Goal: Task Accomplishment & Management: Complete application form

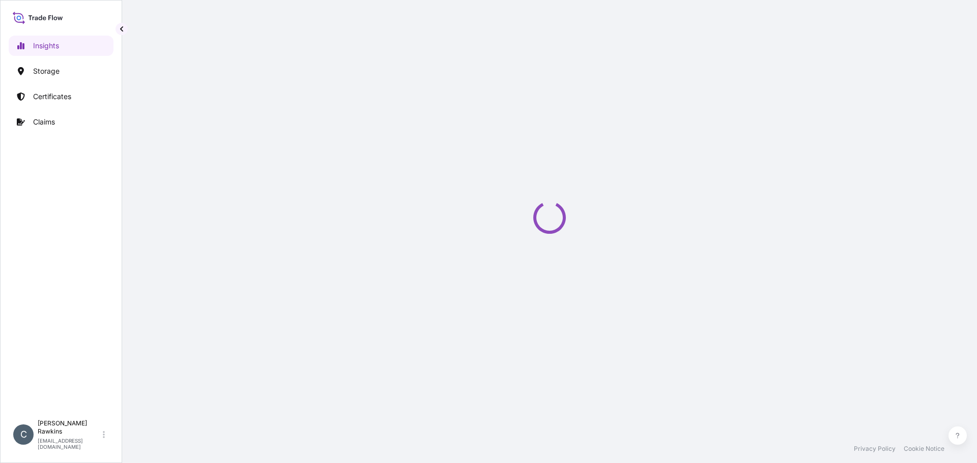
select select "2025"
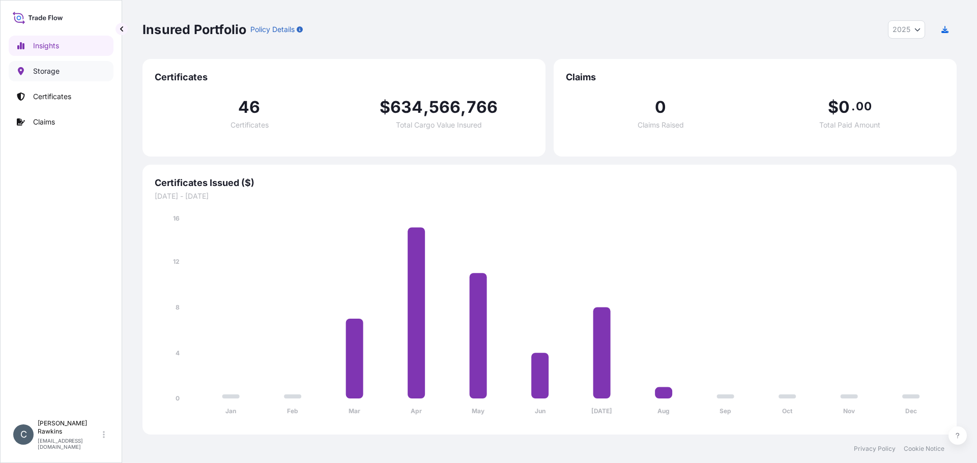
click at [48, 76] on p "Storage" at bounding box center [46, 71] width 26 height 10
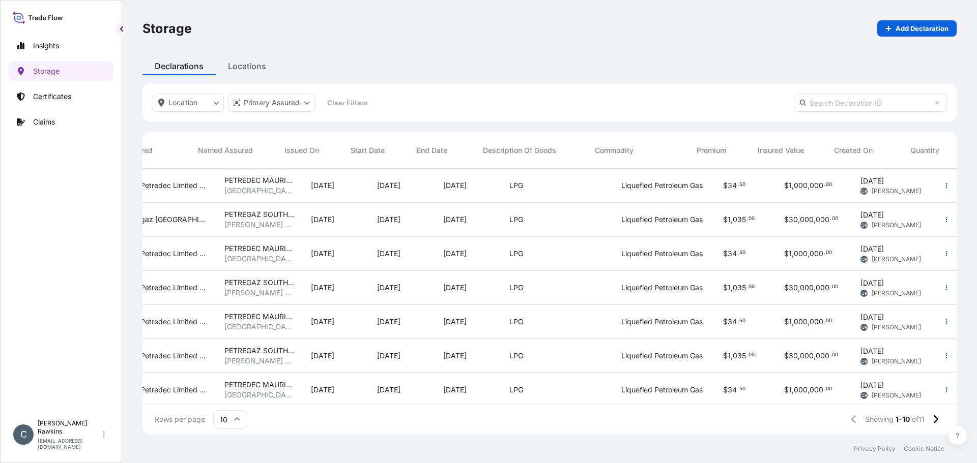
scroll to position [0, 313]
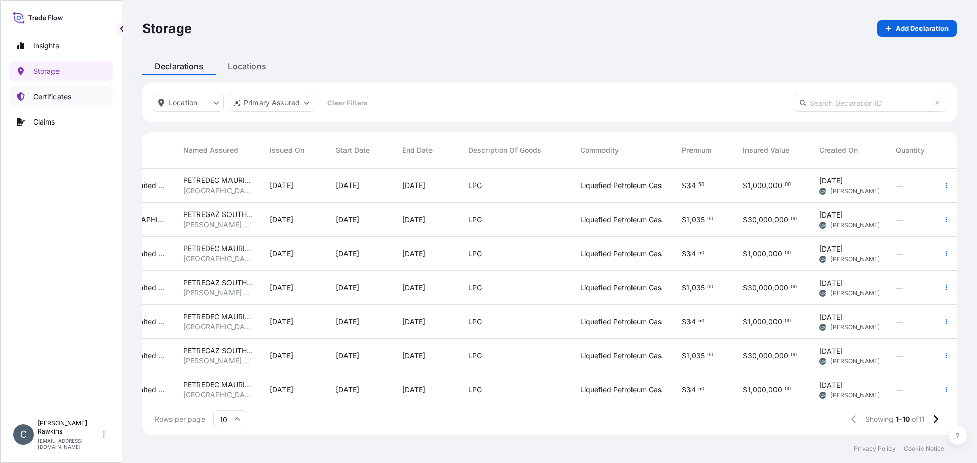
click at [39, 94] on p "Certificates" at bounding box center [52, 97] width 38 height 10
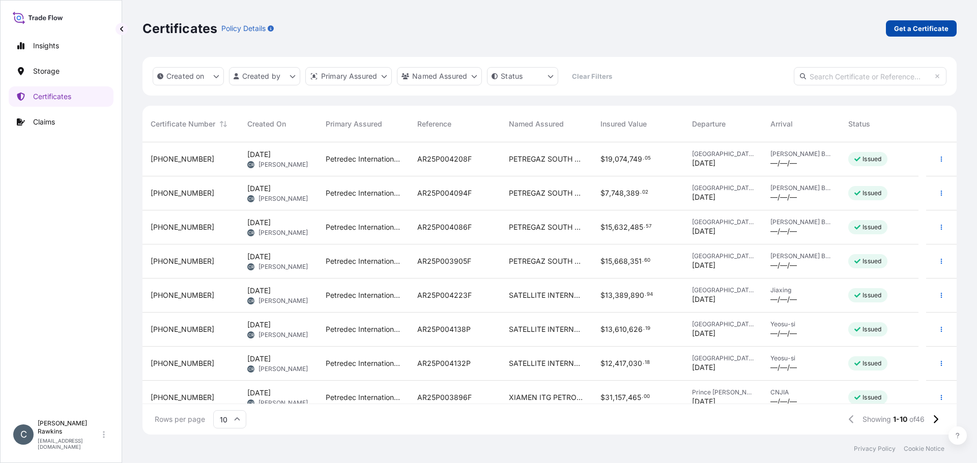
click at [903, 28] on p "Get a Certificate" at bounding box center [921, 28] width 54 height 10
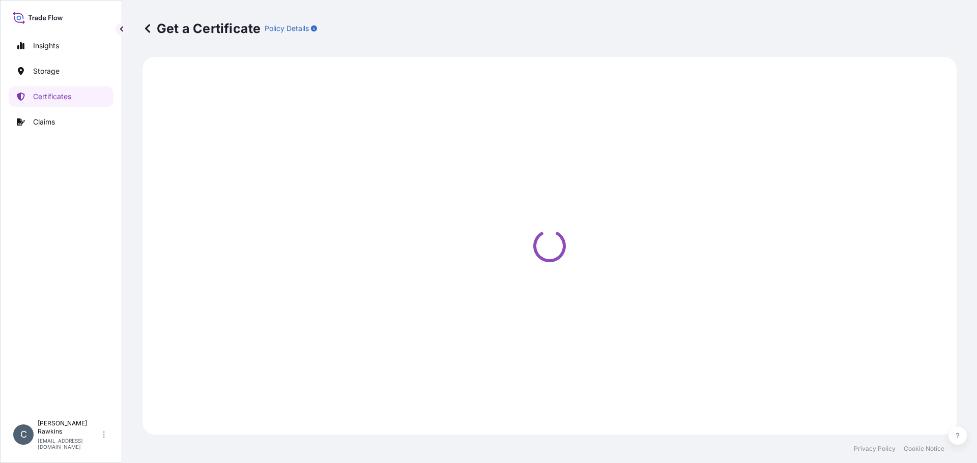
select select "Sea"
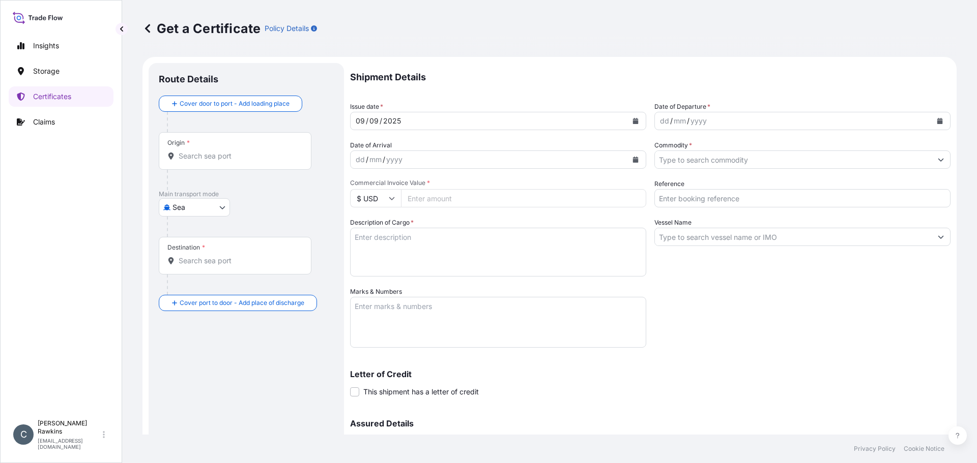
click at [208, 158] on input "Origin *" at bounding box center [239, 156] width 120 height 10
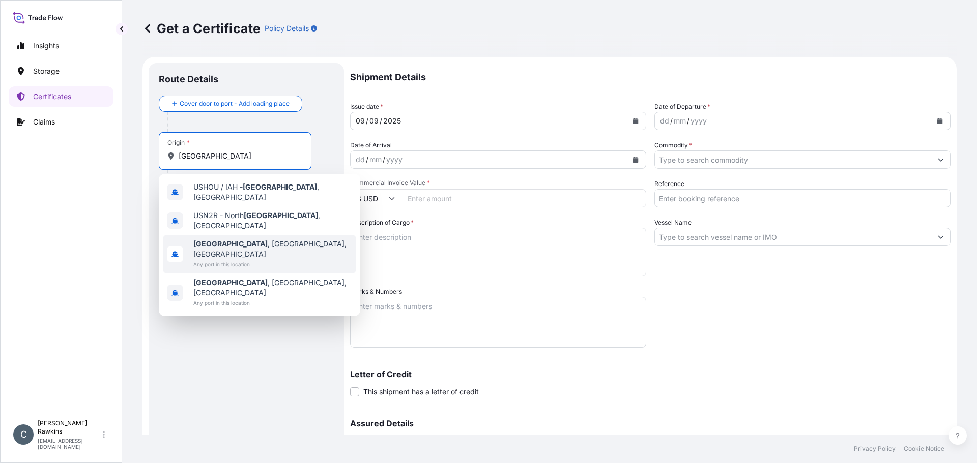
click at [205, 240] on span "Houston , TX, USA" at bounding box center [272, 249] width 159 height 20
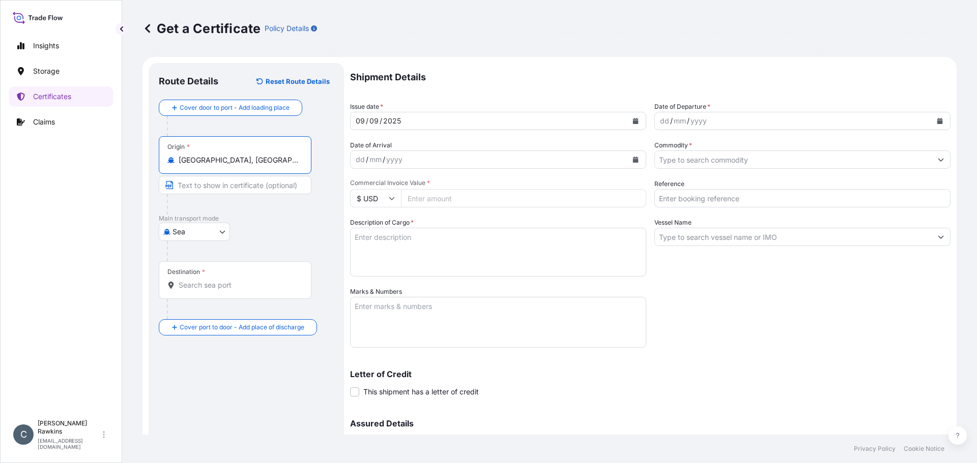
type input "Houston, TX, USA"
click at [198, 286] on input "Destination *" at bounding box center [239, 285] width 120 height 10
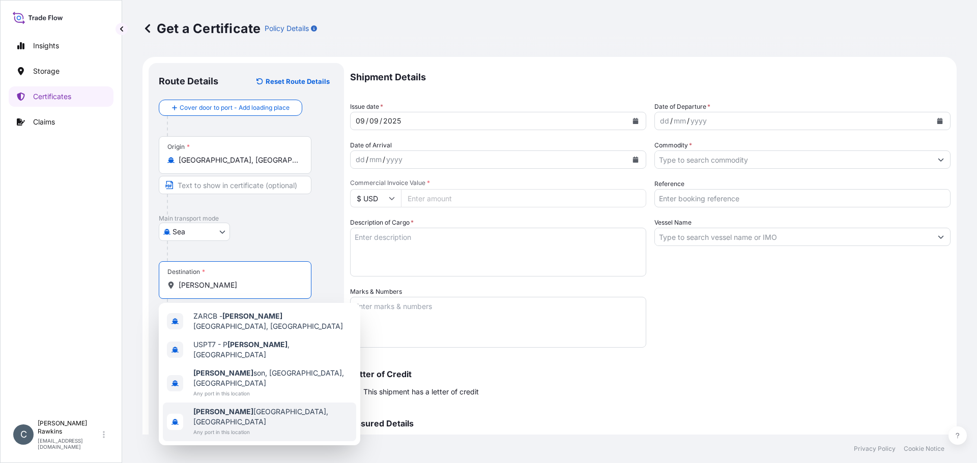
click at [211, 403] on div "Richard s Bay, South Africa Any port in this location" at bounding box center [259, 422] width 193 height 39
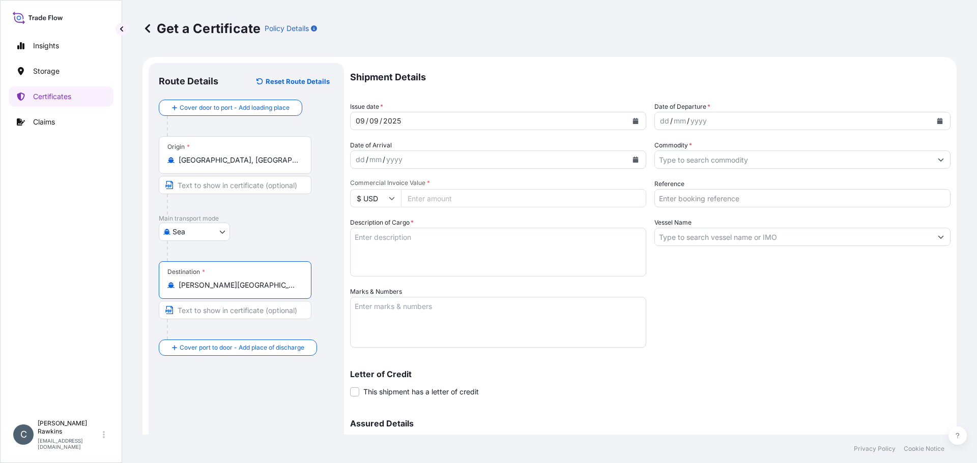
type input "Richards Bay, South Africa"
click at [632, 120] on icon "Calendar" at bounding box center [635, 121] width 6 height 6
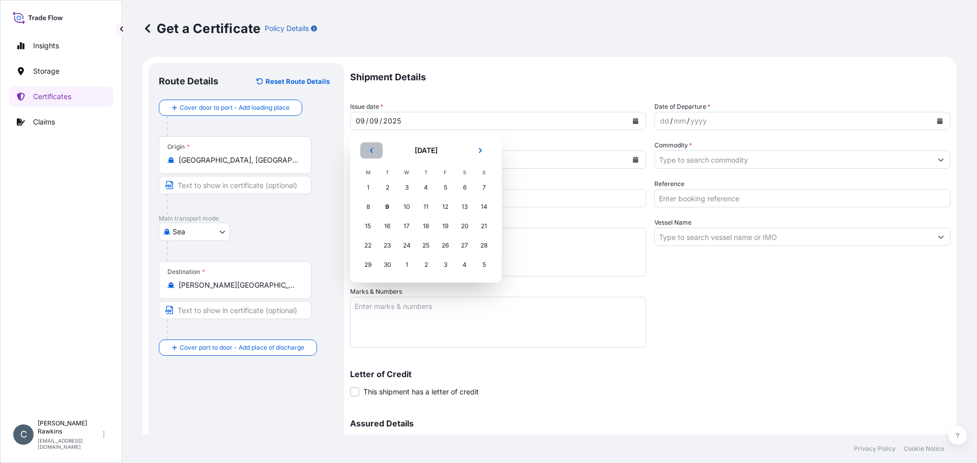
click at [374, 154] on button "Previous" at bounding box center [371, 150] width 22 height 16
click at [370, 227] on div "11" at bounding box center [368, 226] width 18 height 18
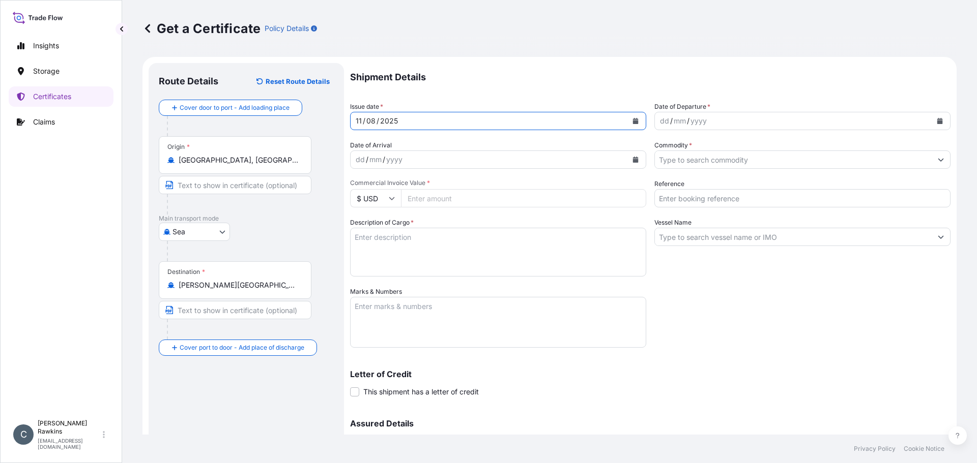
click at [931, 126] on button "Calendar" at bounding box center [939, 121] width 16 height 16
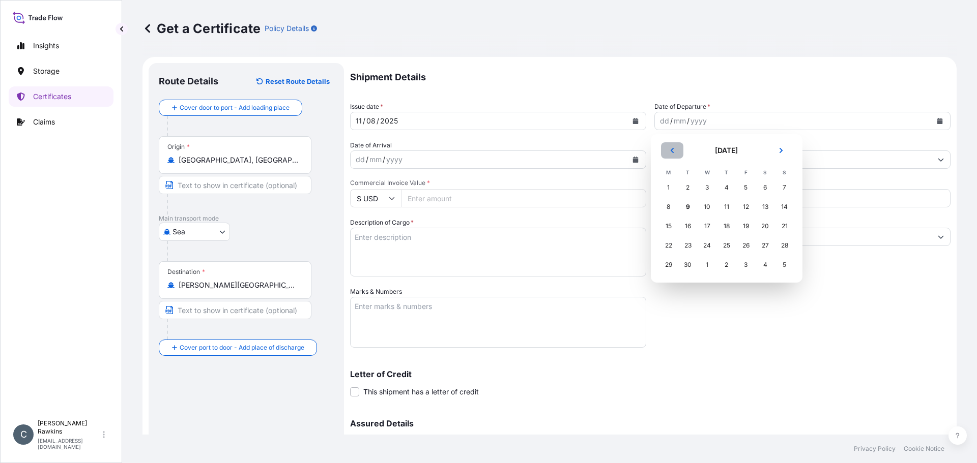
click at [670, 150] on icon "Previous" at bounding box center [672, 150] width 6 height 6
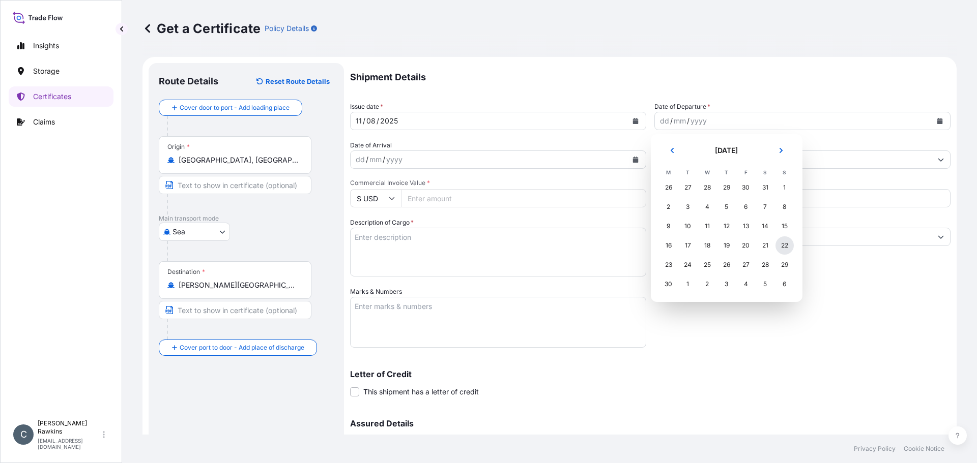
click at [781, 250] on div "22" at bounding box center [784, 246] width 18 height 18
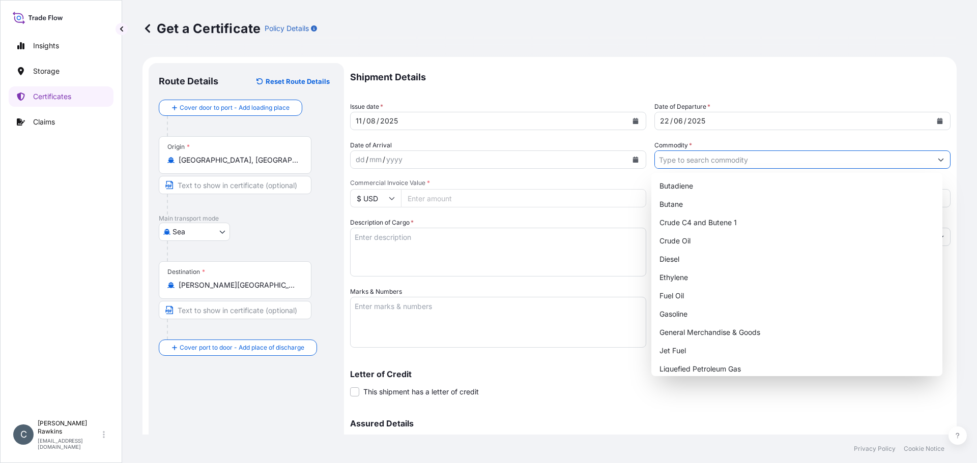
click at [666, 161] on input "Commodity *" at bounding box center [793, 160] width 277 height 18
click at [694, 368] on div "Liquefied Petroleum Gas" at bounding box center [796, 369] width 283 height 18
type input "Liquefied Petroleum Gas"
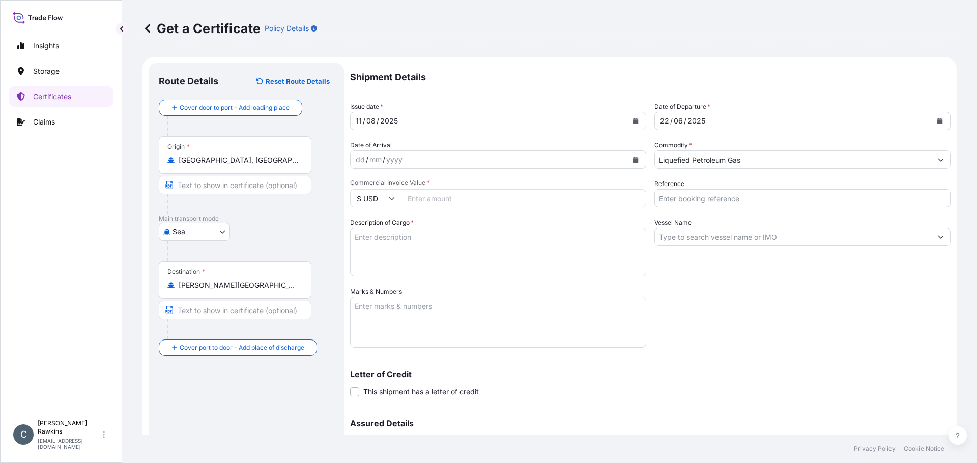
click at [434, 203] on input "Commercial Invoice Value *" at bounding box center [523, 198] width 245 height 18
type input "16394381.46"
click at [700, 204] on input "Reference" at bounding box center [802, 198] width 296 height 18
type input "AR25P004339F"
click at [496, 243] on textarea "Description of Cargo *" at bounding box center [498, 252] width 296 height 49
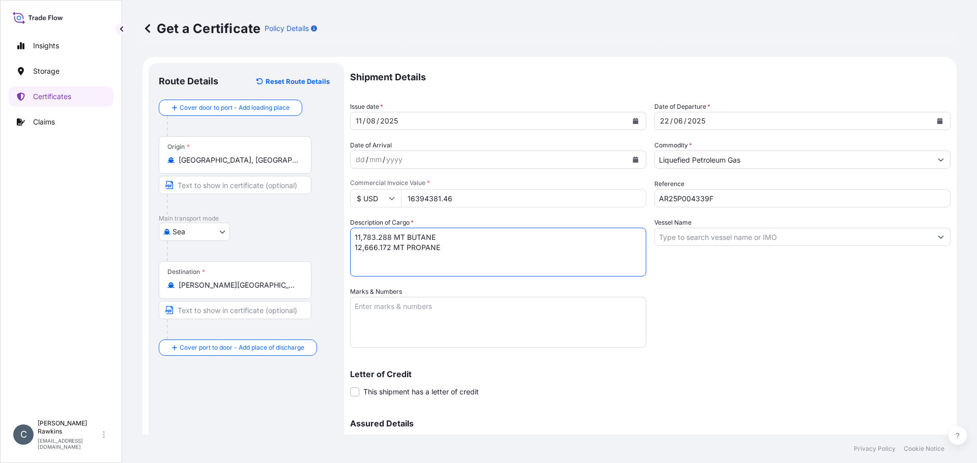
type textarea "11,783.288 MT BUTANE 12,666.172 MT PROPANE"
click at [676, 241] on input "Vessel Name" at bounding box center [793, 237] width 277 height 18
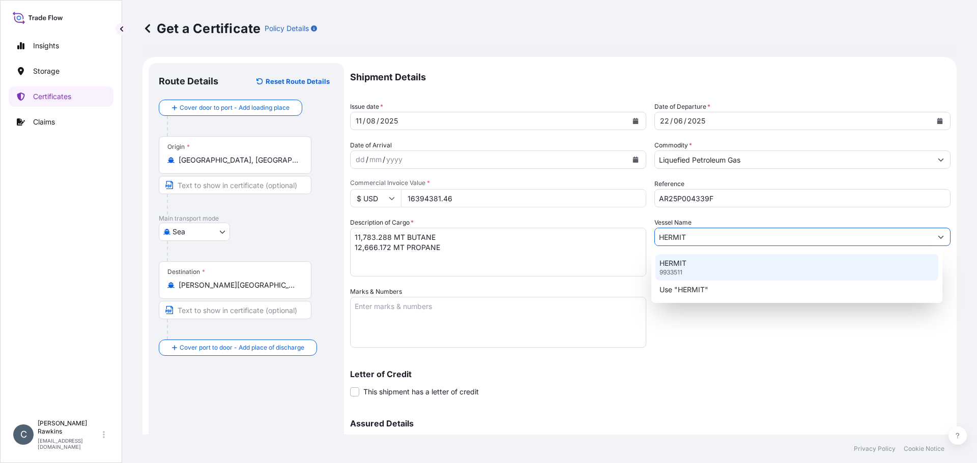
click at [681, 262] on p "HERMIT" at bounding box center [672, 263] width 27 height 10
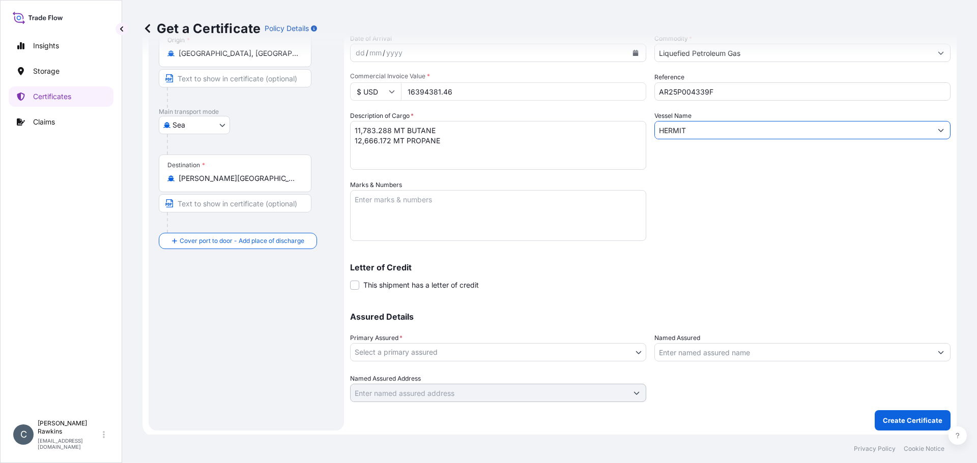
scroll to position [109, 0]
type input "HERMIT"
click at [507, 350] on body "2 options available. Insights Storage Certificates Claims C Charles Rawkins cha…" at bounding box center [488, 231] width 977 height 463
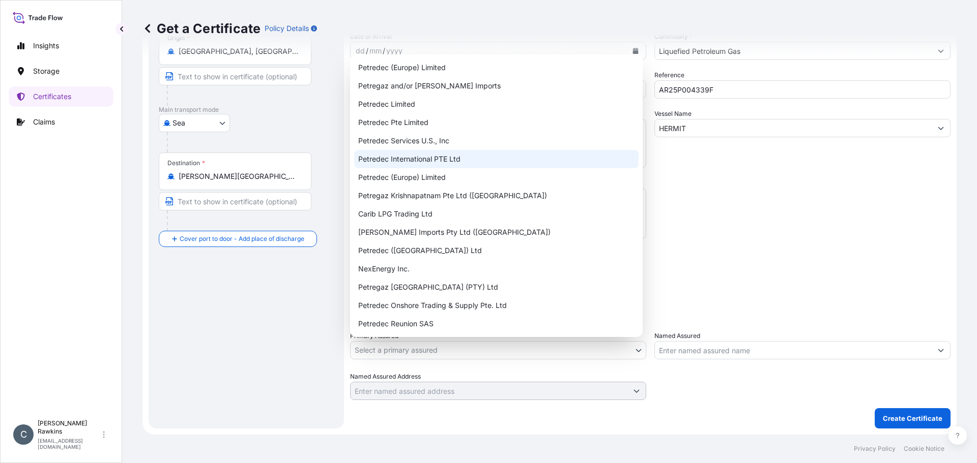
click at [396, 161] on div "Petredec International PTE Ltd" at bounding box center [496, 159] width 284 height 18
select select "31842"
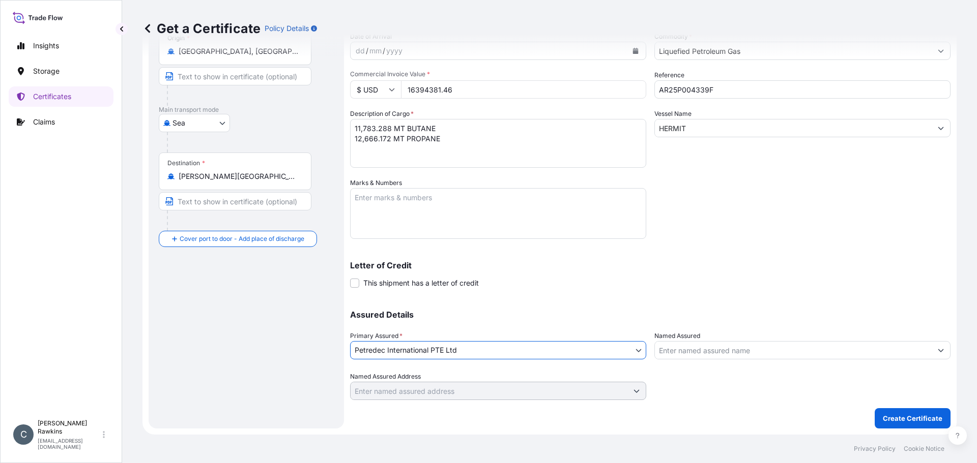
click at [695, 351] on input "Named Assured" at bounding box center [793, 350] width 277 height 18
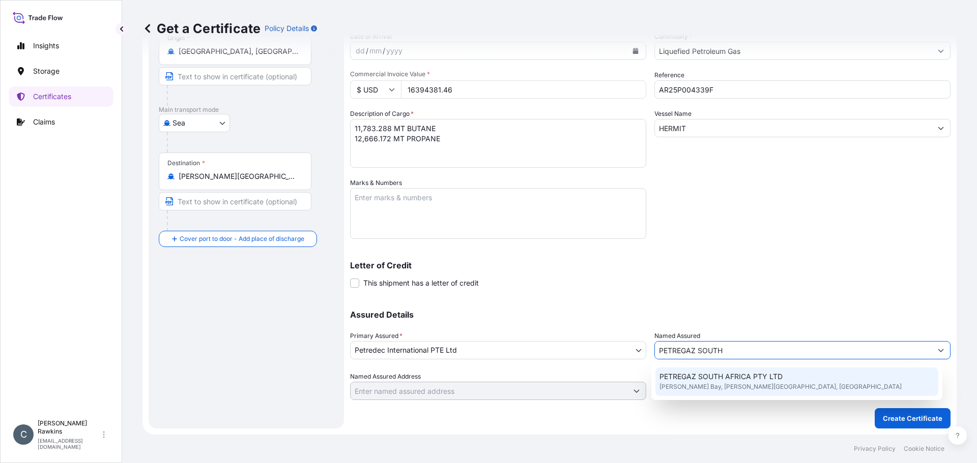
click at [702, 383] on span "Richards Bay, Richards Bay, South Africa" at bounding box center [780, 387] width 242 height 10
type input "PETREGAZ SOUTH AFRICA PTY LTD"
type input "Richards Bay, South Africa"
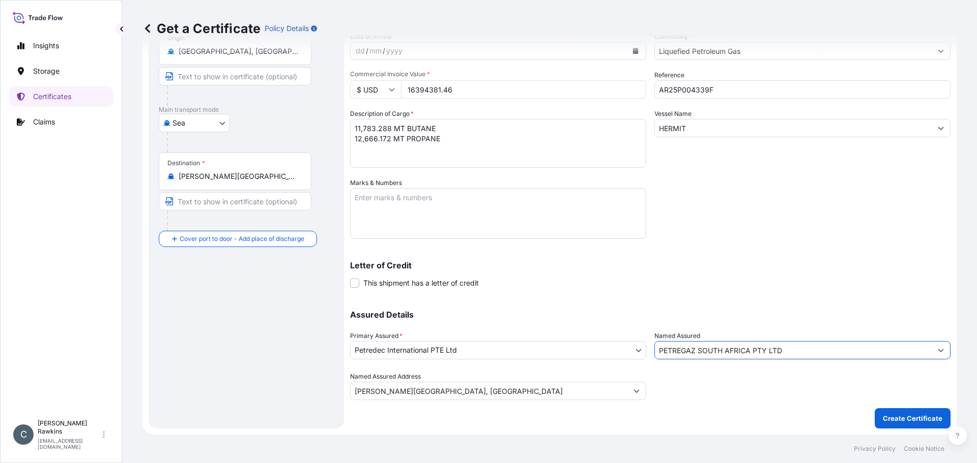
type input "PETREGAZ SOUTH AFRICA PTY LTD"
click at [889, 423] on p "Create Certificate" at bounding box center [912, 419] width 60 height 10
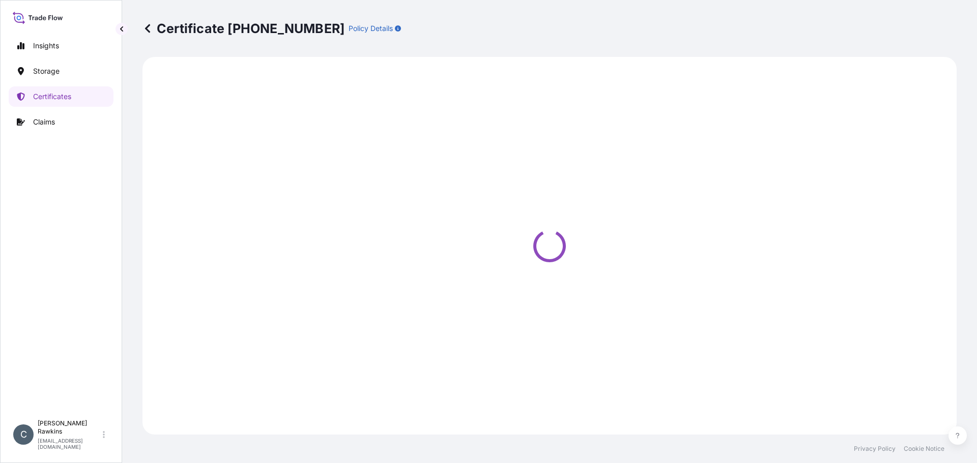
select select "Sea"
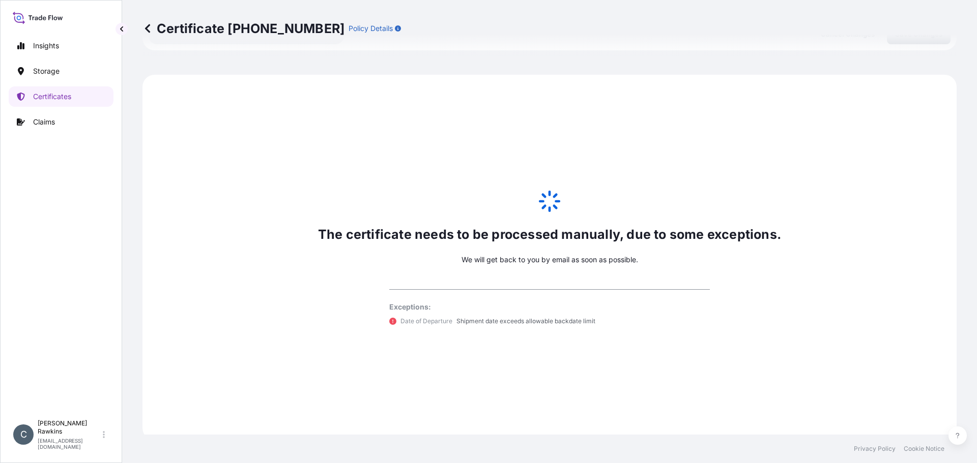
scroll to position [499, 0]
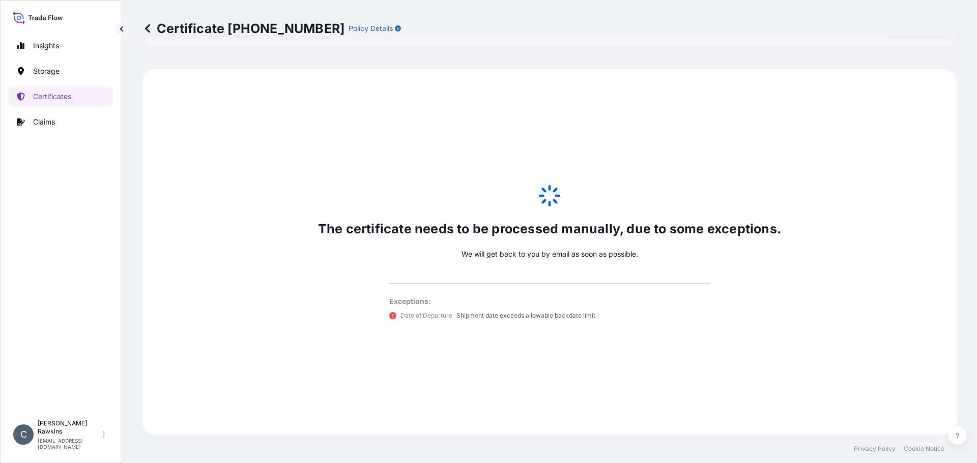
select select "31842"
click at [58, 98] on p "Certificates" at bounding box center [52, 97] width 38 height 10
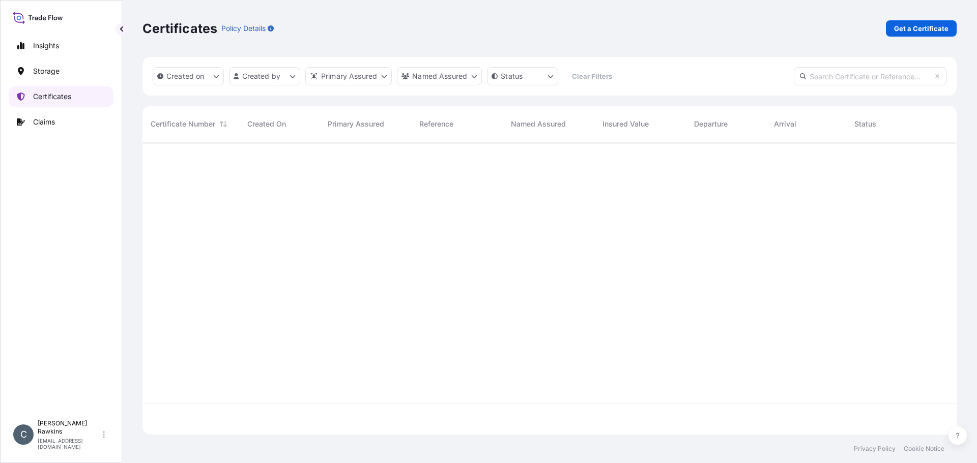
scroll to position [290, 806]
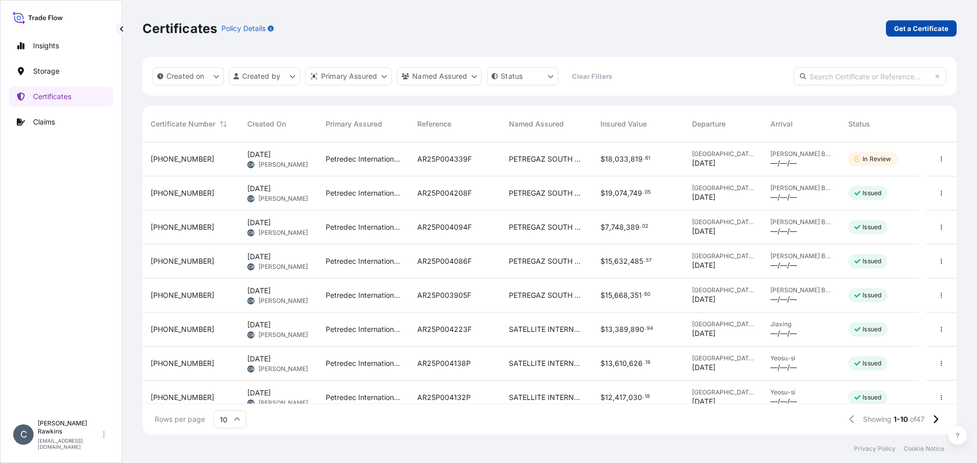
click at [898, 34] on link "Get a Certificate" at bounding box center [921, 28] width 71 height 16
select select "Sea"
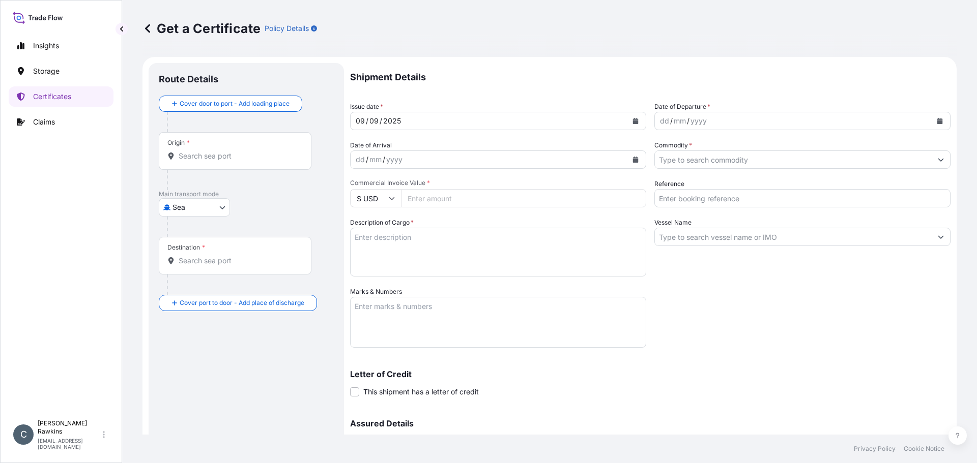
click at [248, 160] on input "Origin *" at bounding box center [239, 156] width 120 height 10
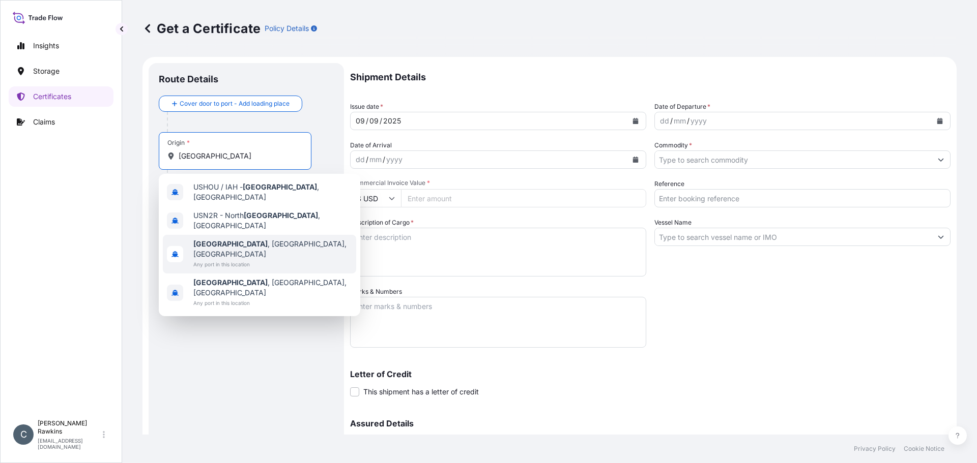
click at [222, 259] on span "Any port in this location" at bounding box center [272, 264] width 159 height 10
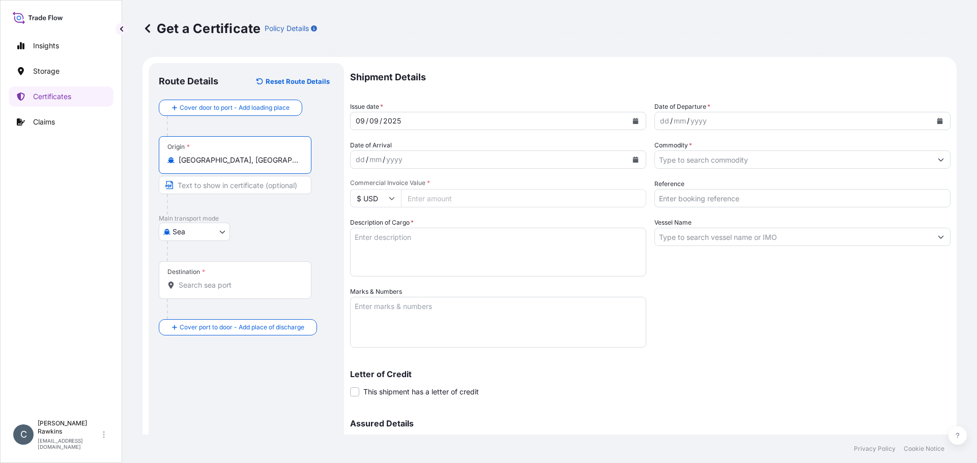
type input "Houston, TX, USA"
click at [196, 289] on input "Destination *" at bounding box center [239, 285] width 120 height 10
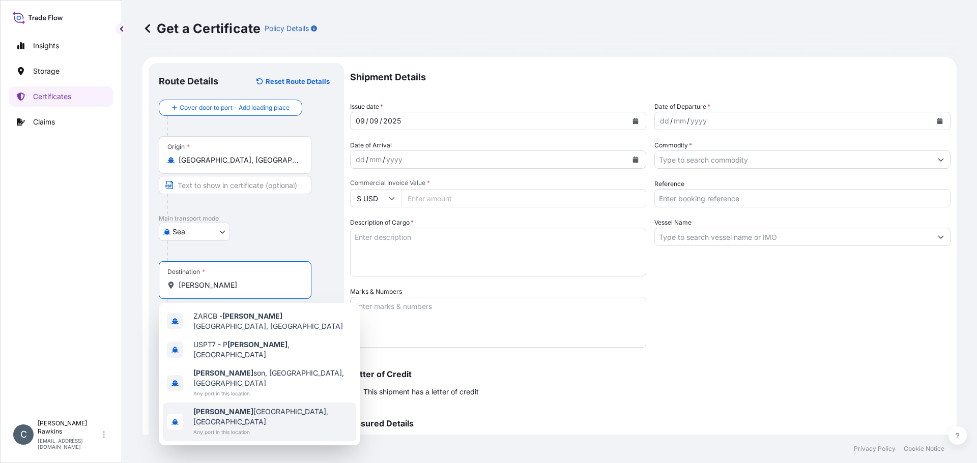
click at [247, 407] on span "Richard s Bay, South Africa" at bounding box center [272, 417] width 159 height 20
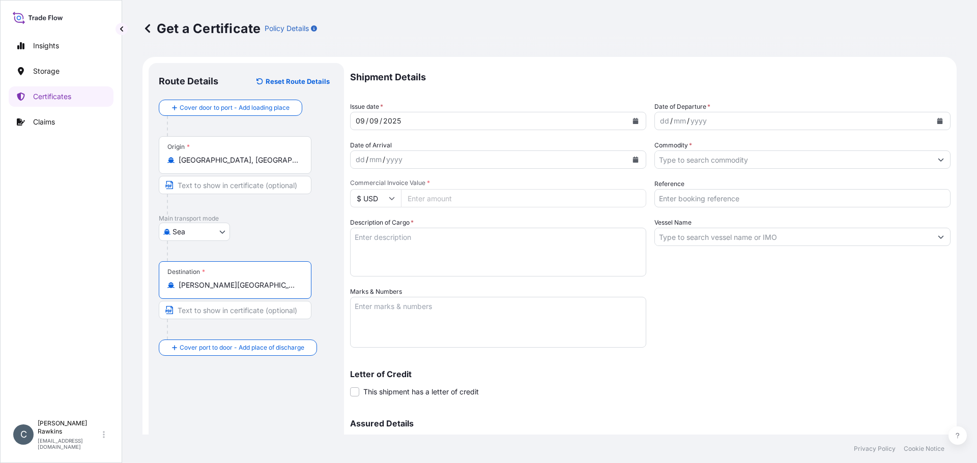
type input "Richards Bay, South Africa"
click at [628, 122] on button "Calendar" at bounding box center [635, 121] width 16 height 16
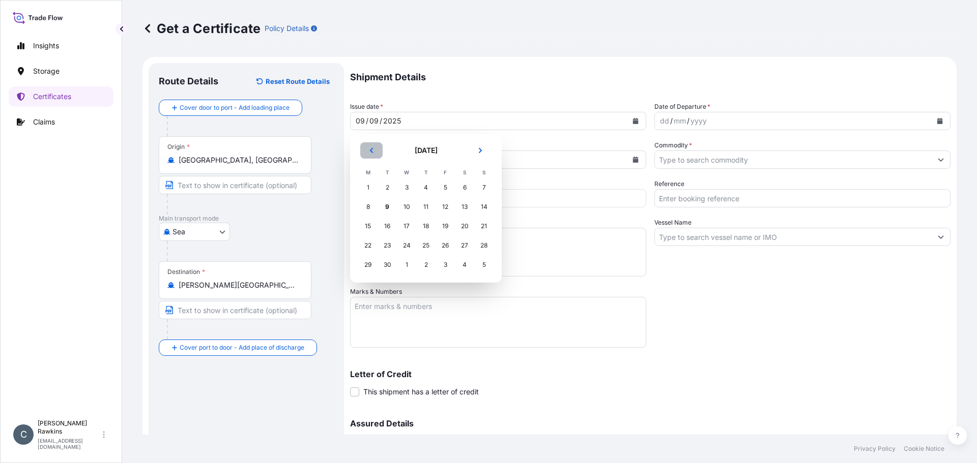
click at [369, 153] on icon "Previous" at bounding box center [371, 150] width 6 height 6
click at [386, 267] on div "26" at bounding box center [387, 265] width 18 height 18
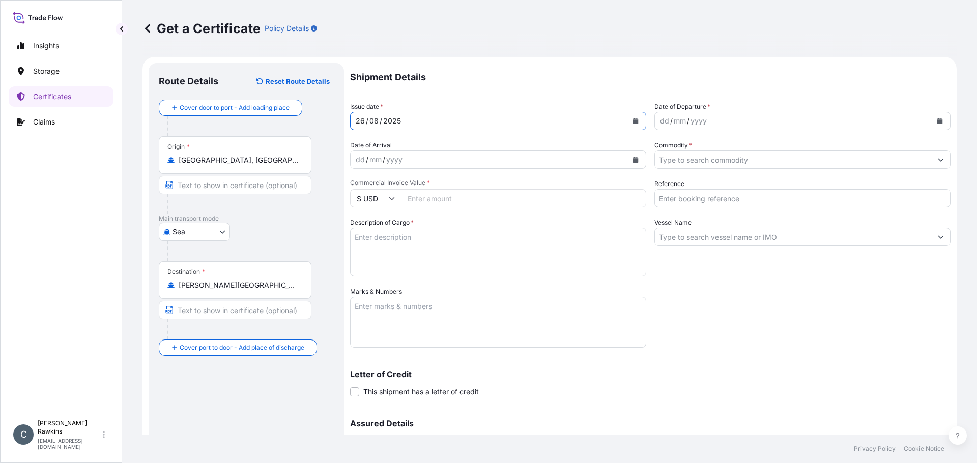
click at [931, 117] on button "Calendar" at bounding box center [939, 121] width 16 height 16
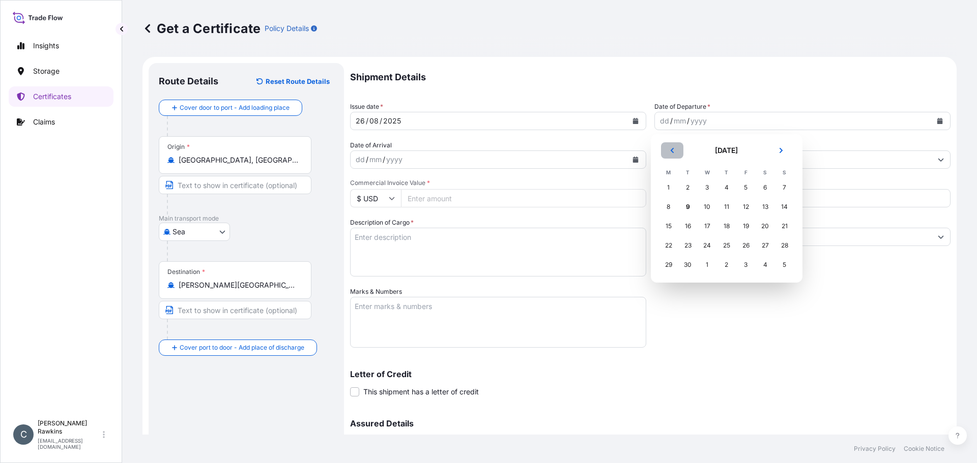
click at [671, 152] on icon "Previous" at bounding box center [672, 150] width 6 height 6
click at [723, 247] on div "24" at bounding box center [726, 246] width 18 height 18
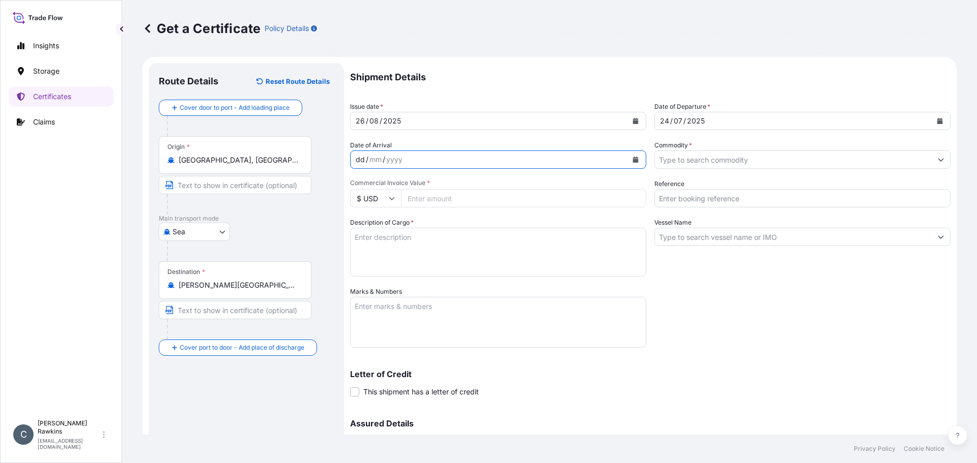
click at [415, 158] on div "dd / mm / yyyy" at bounding box center [488, 160] width 277 height 18
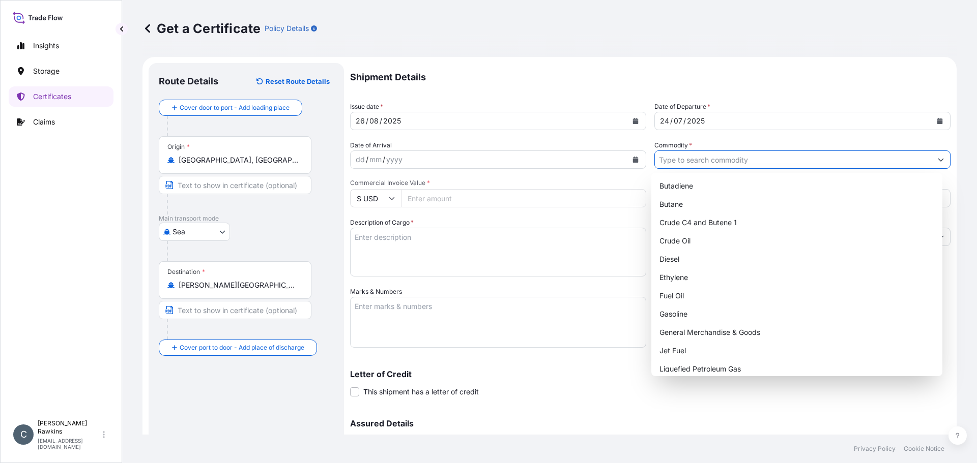
click at [688, 159] on input "Commodity *" at bounding box center [793, 160] width 277 height 18
click at [708, 368] on div "Liquefied Petroleum Gas" at bounding box center [796, 369] width 283 height 18
type input "Liquefied Petroleum Gas"
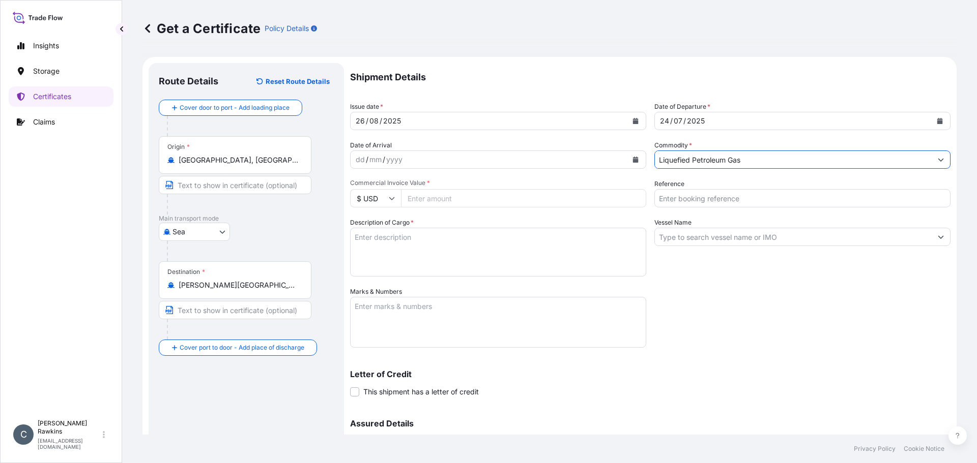
click at [442, 200] on input "Commercial Invoice Value *" at bounding box center [523, 198] width 245 height 18
type input "16362622.20"
click at [701, 199] on input "Reference" at bounding box center [802, 198] width 296 height 18
type input "AR25P004441P"
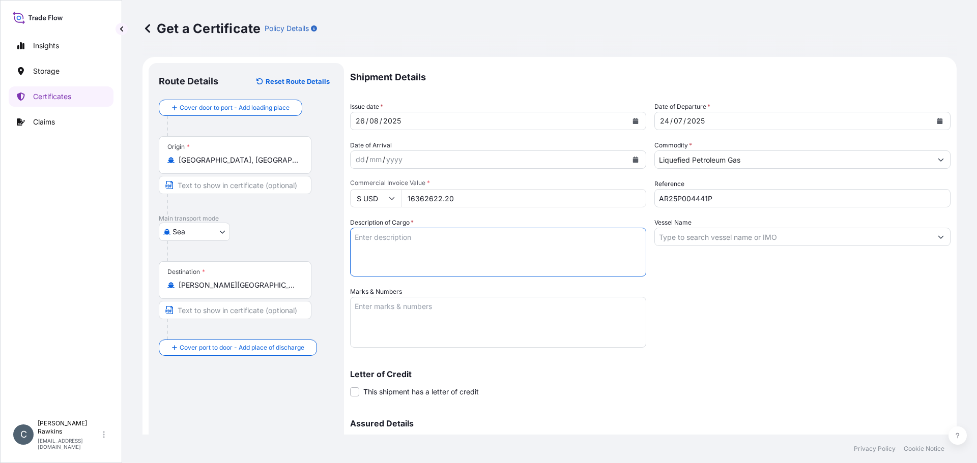
click at [459, 247] on textarea "Description of Cargo *" at bounding box center [498, 252] width 296 height 49
type textarea "25,600.527 MT PROPANE/BUTANE"
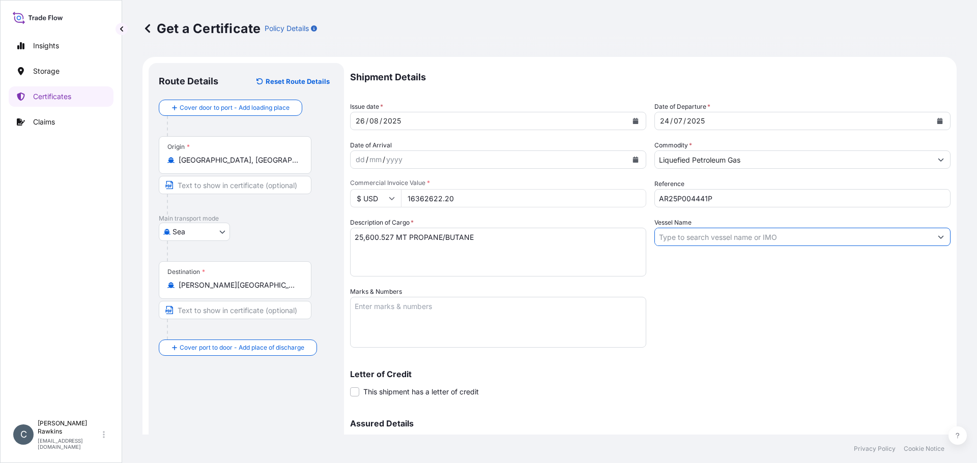
click at [695, 239] on input "Vessel Name" at bounding box center [793, 237] width 277 height 18
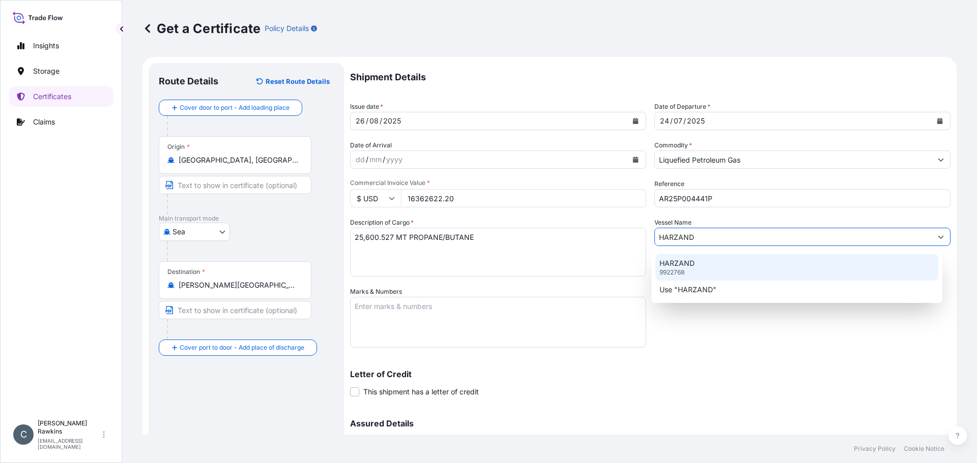
click at [676, 265] on p "HARZAND" at bounding box center [676, 263] width 35 height 10
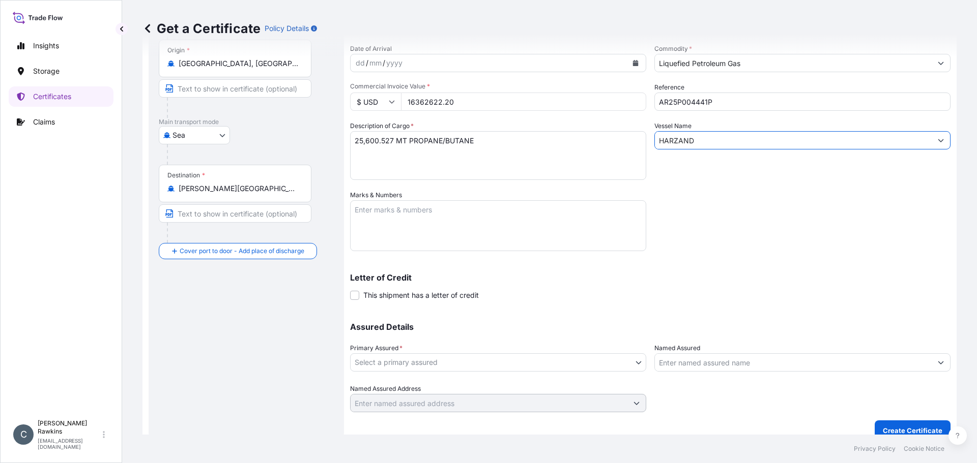
scroll to position [109, 0]
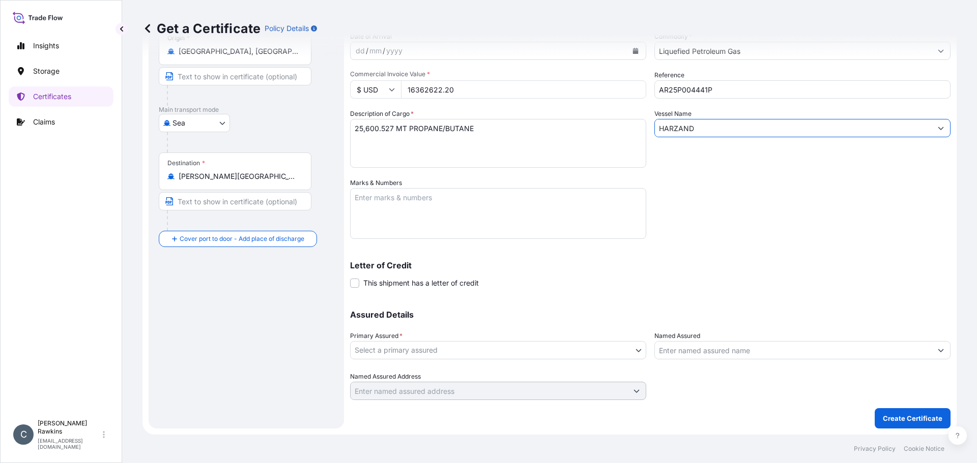
type input "HARZAND"
click at [436, 346] on body "0 options available. 1 option available. 2 options available. Insights Storage …" at bounding box center [488, 231] width 977 height 463
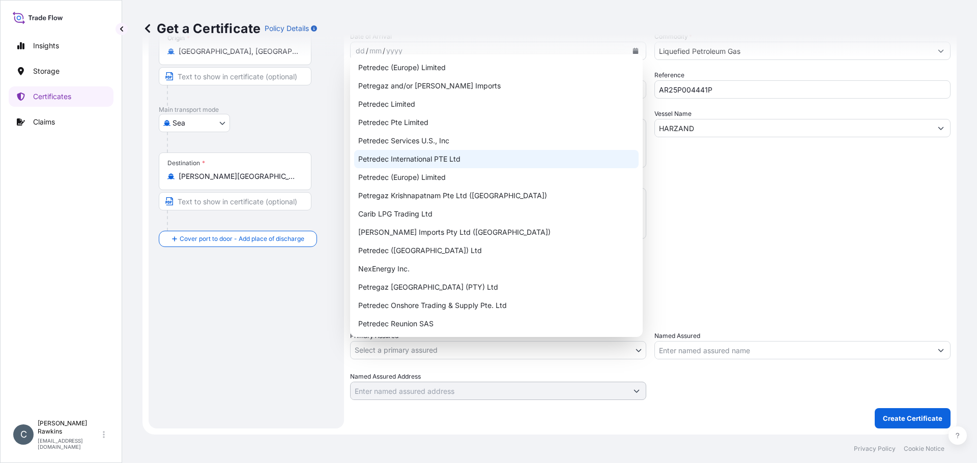
click at [422, 159] on div "Petredec International PTE Ltd" at bounding box center [496, 159] width 284 height 18
select select "31842"
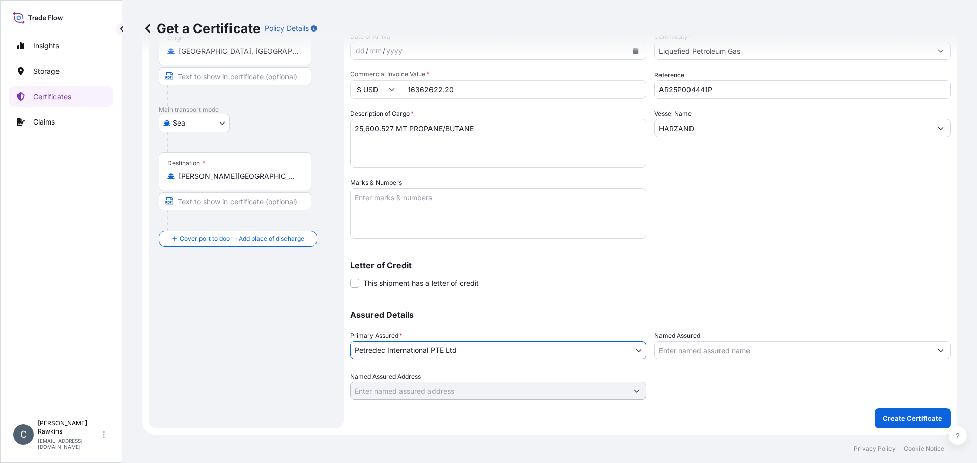
click at [694, 353] on input "Named Assured" at bounding box center [793, 350] width 277 height 18
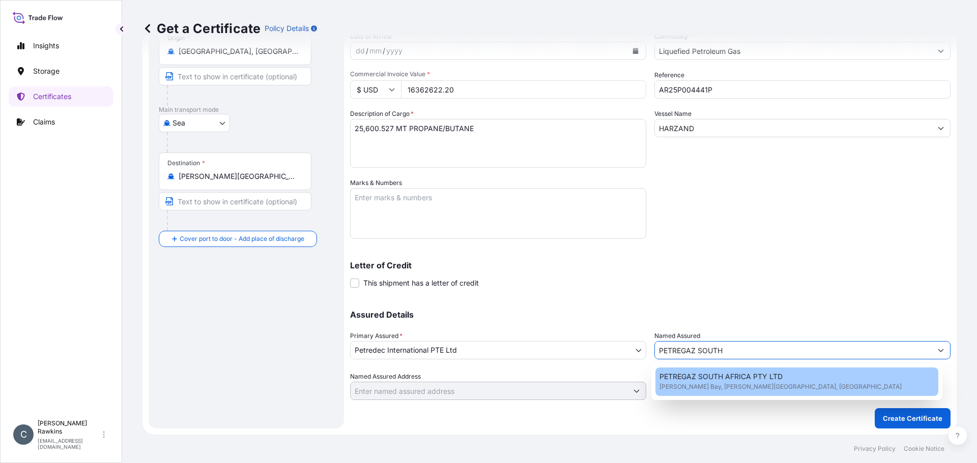
click at [694, 380] on span "PETREGAZ SOUTH AFRICA PTY LTD" at bounding box center [720, 377] width 123 height 10
type input "PETREGAZ SOUTH AFRICA PTY LTD"
type input "Richards Bay, South Africa"
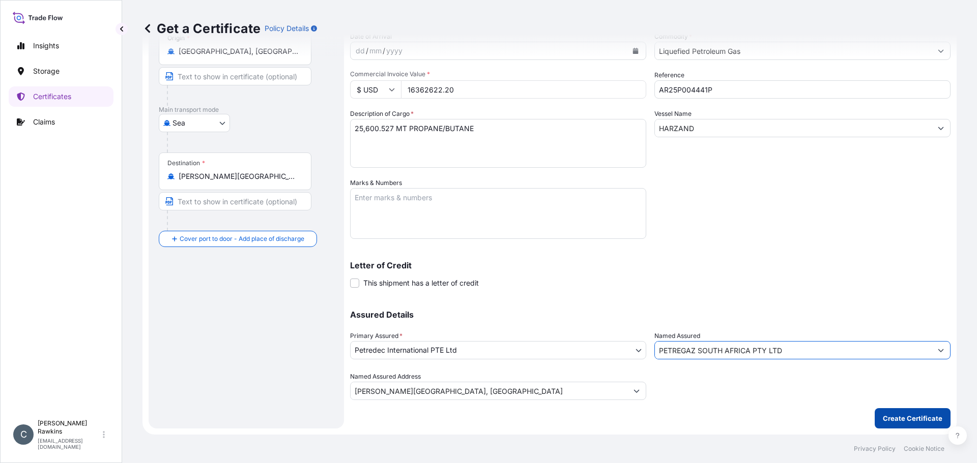
type input "PETREGAZ SOUTH AFRICA PTY LTD"
click at [882, 414] on p "Create Certificate" at bounding box center [912, 419] width 60 height 10
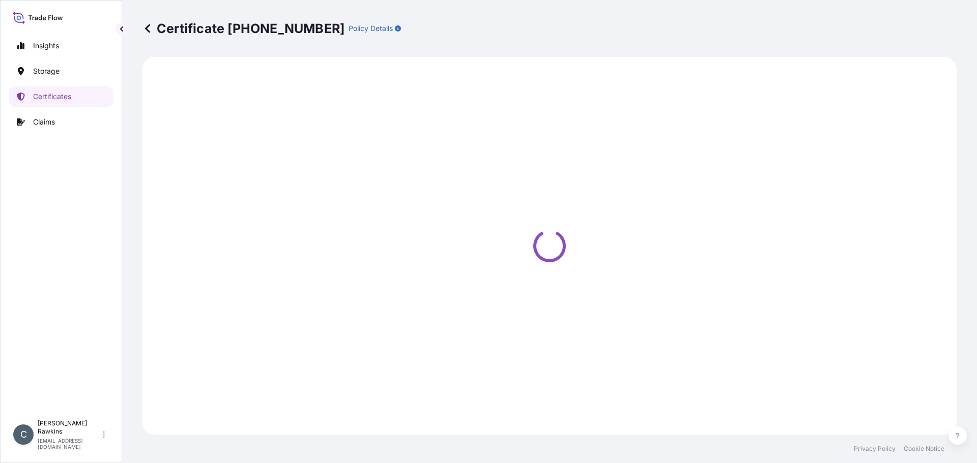
select select "Sea"
select select "31842"
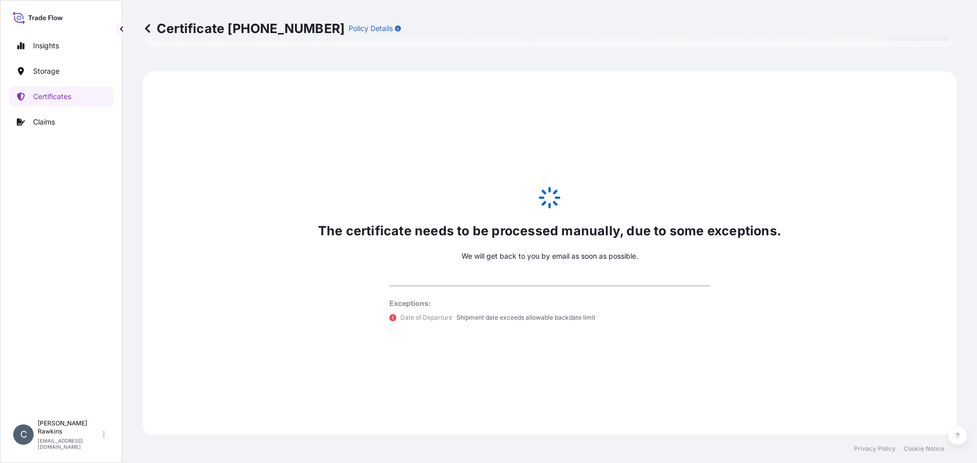
scroll to position [499, 0]
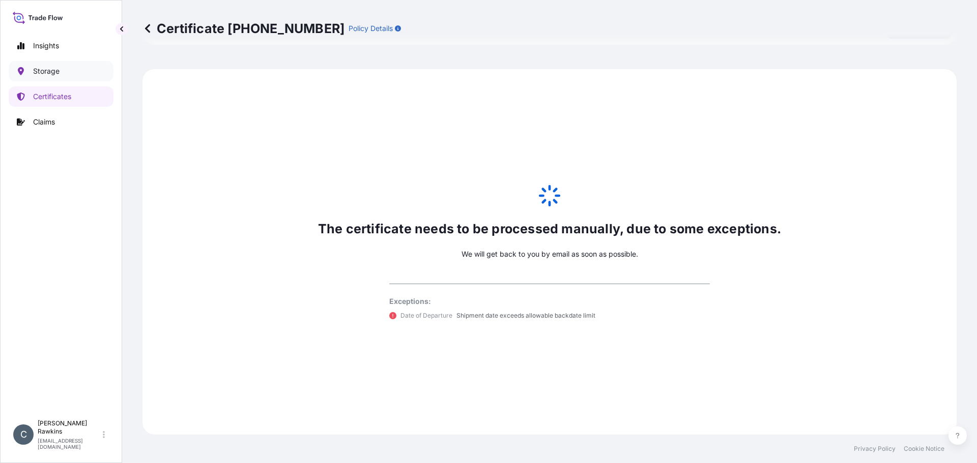
click at [49, 66] on p "Storage" at bounding box center [46, 71] width 26 height 10
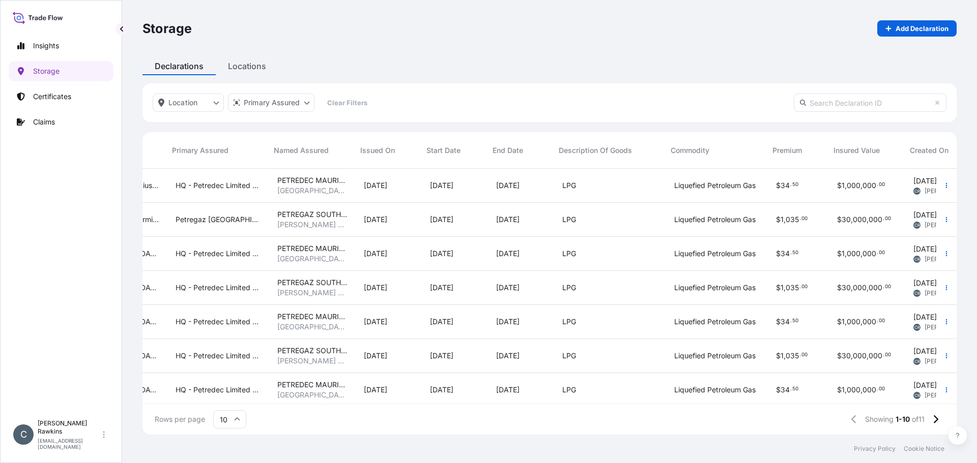
scroll to position [0, 224]
click at [54, 93] on p "Certificates" at bounding box center [52, 97] width 38 height 10
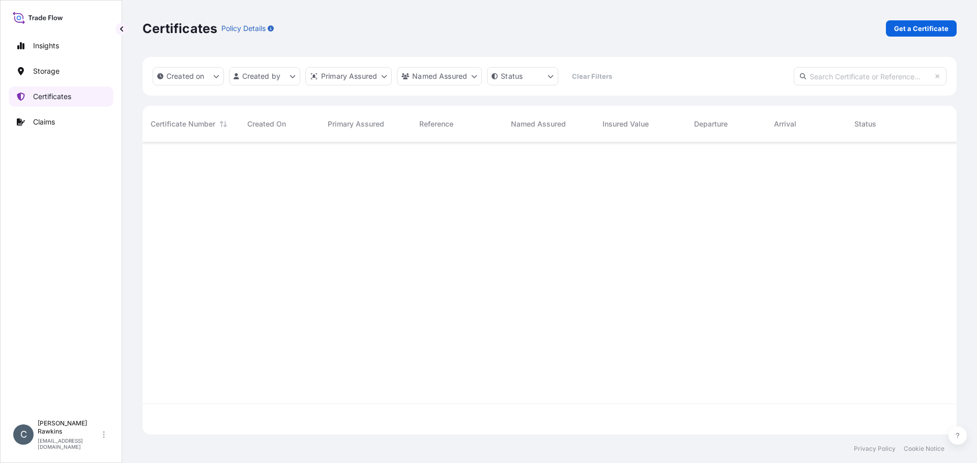
scroll to position [290, 806]
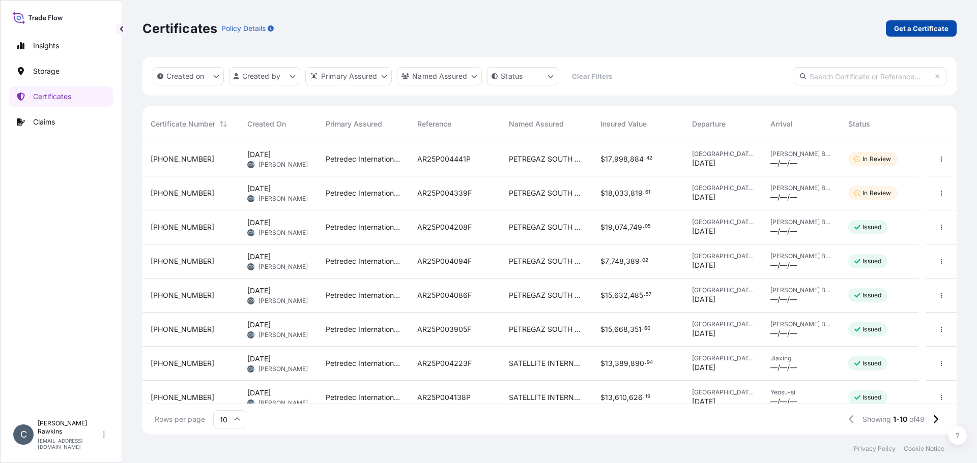
click at [902, 21] on link "Get a Certificate" at bounding box center [921, 28] width 71 height 16
select select "Sea"
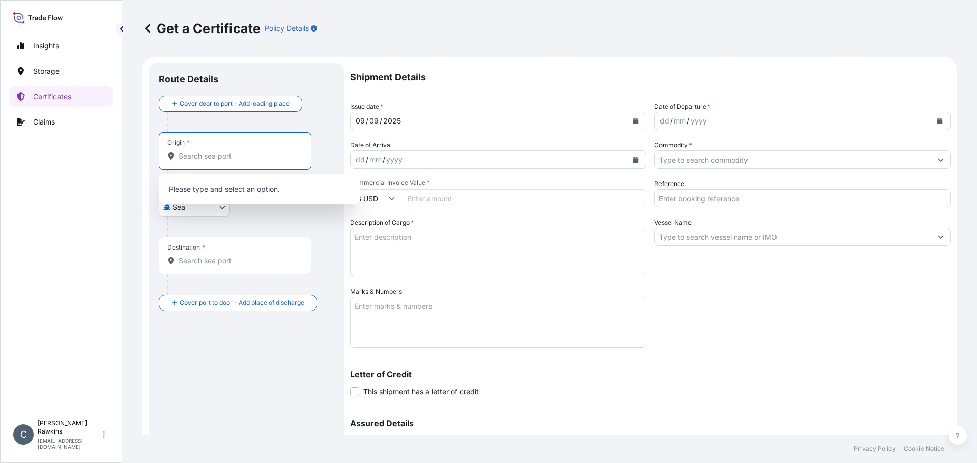
click at [222, 159] on input "Origin *" at bounding box center [239, 156] width 120 height 10
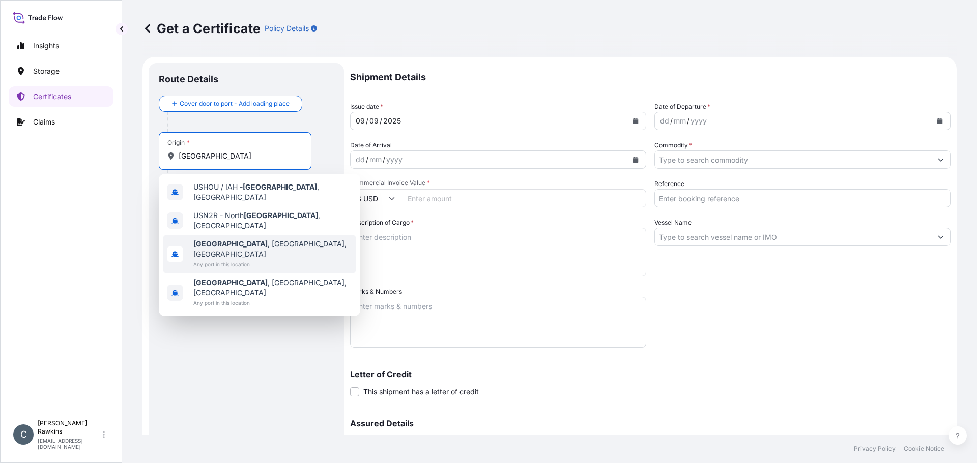
click at [214, 240] on b "Houston" at bounding box center [230, 244] width 74 height 9
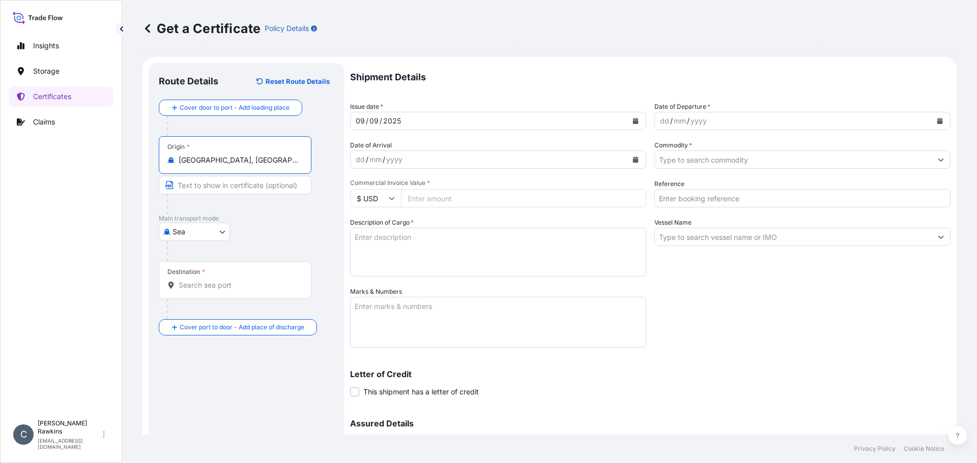
type input "Houston, TX, USA"
click at [213, 282] on input "Destination *" at bounding box center [239, 285] width 120 height 10
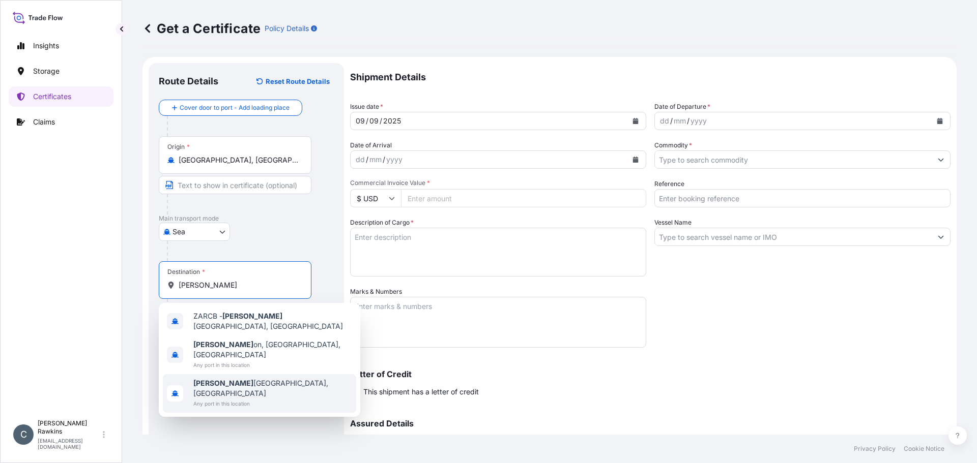
click at [205, 399] on span "Any port in this location" at bounding box center [272, 404] width 159 height 10
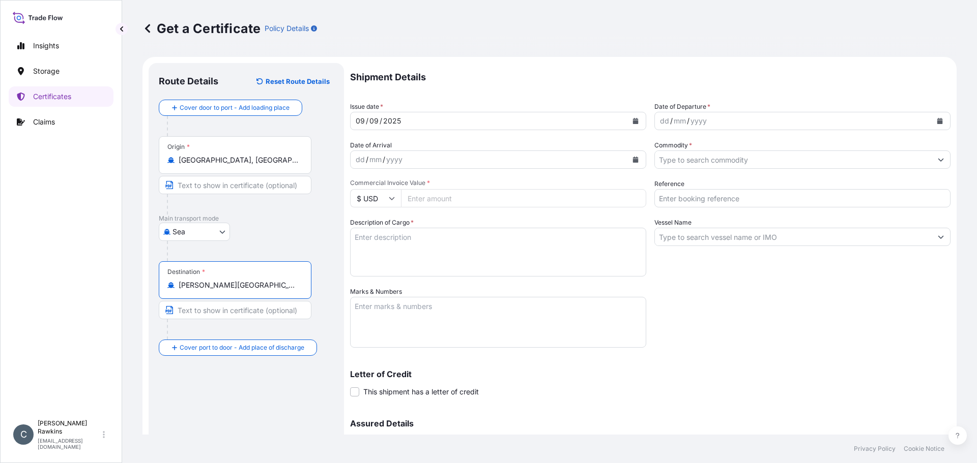
type input "Richards Bay, South Africa"
click at [632, 120] on icon "Calendar" at bounding box center [635, 121] width 6 height 6
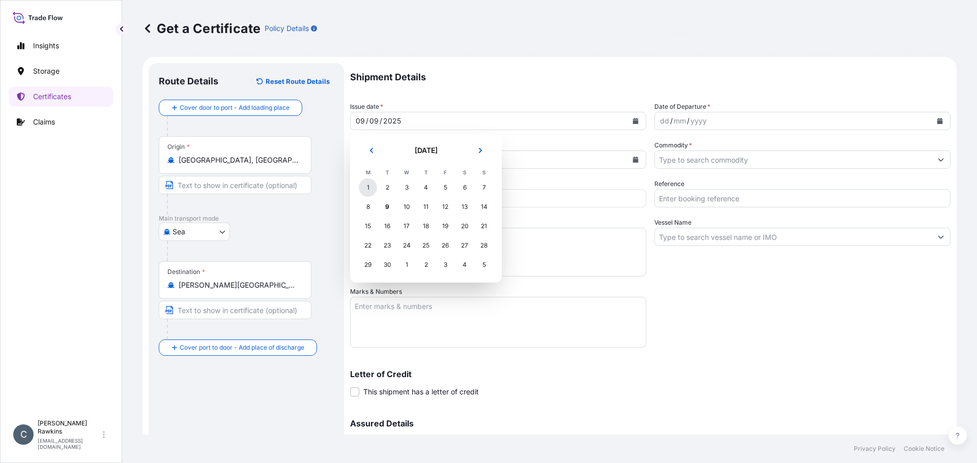
click at [366, 189] on div "1" at bounding box center [368, 188] width 18 height 18
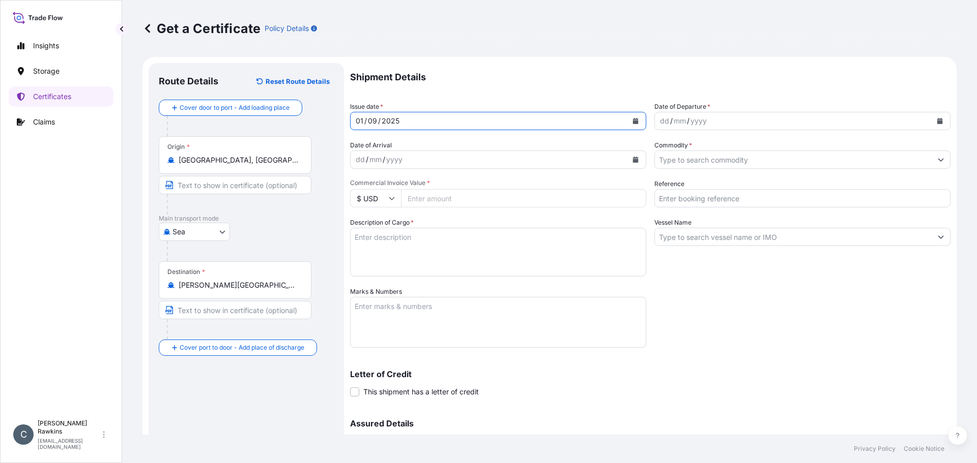
click at [932, 124] on button "Calendar" at bounding box center [939, 121] width 16 height 16
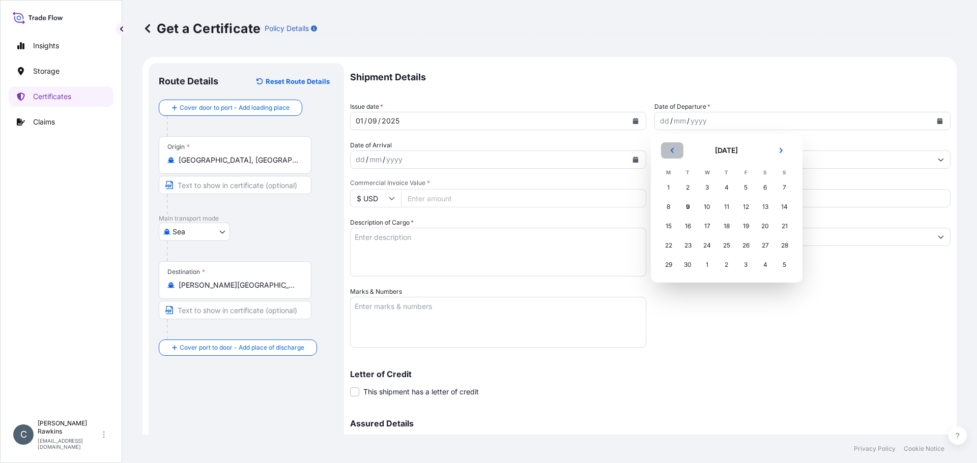
click at [667, 150] on button "Previous" at bounding box center [672, 150] width 22 height 16
click at [729, 249] on div "24" at bounding box center [726, 246] width 18 height 18
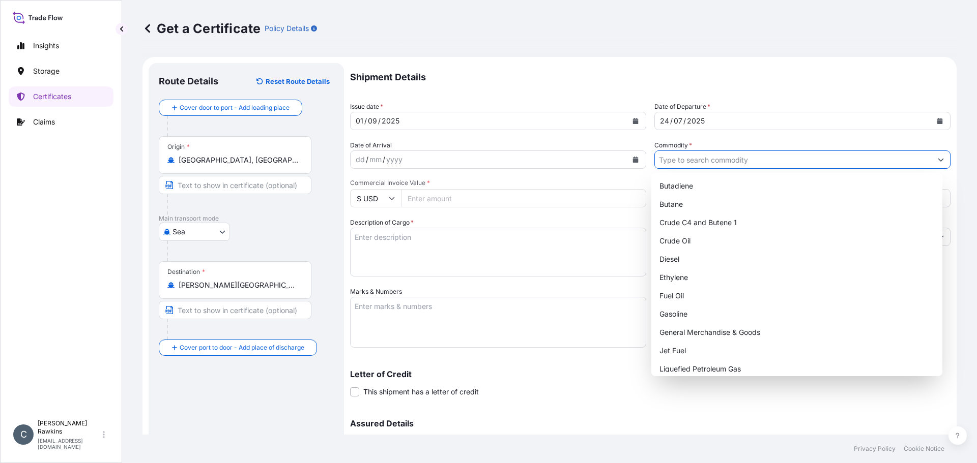
click at [655, 166] on input "Commodity *" at bounding box center [793, 160] width 277 height 18
click at [675, 369] on div "Liquefied Petroleum Gas" at bounding box center [796, 369] width 283 height 18
type input "Liquefied Petroleum Gas"
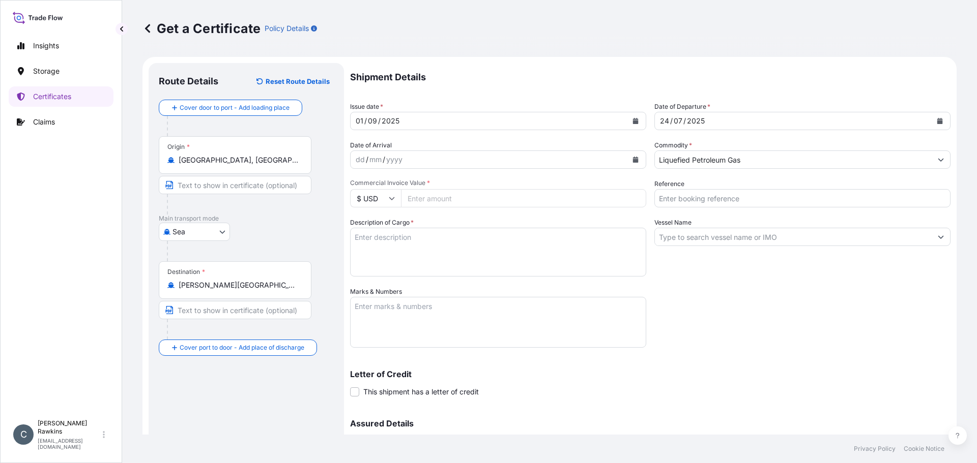
click at [467, 209] on div "Shipment Details Issue date * 01 / 09 / 2025 Date of Departure * 24 / 07 / 2025…" at bounding box center [650, 286] width 600 height 446
click at [466, 200] on input "Commercial Invoice Value *" at bounding box center [523, 198] width 245 height 18
type input "16362622.20"
click at [666, 199] on input "Reference" at bounding box center [802, 198] width 296 height 18
type input "AR25P004489F"
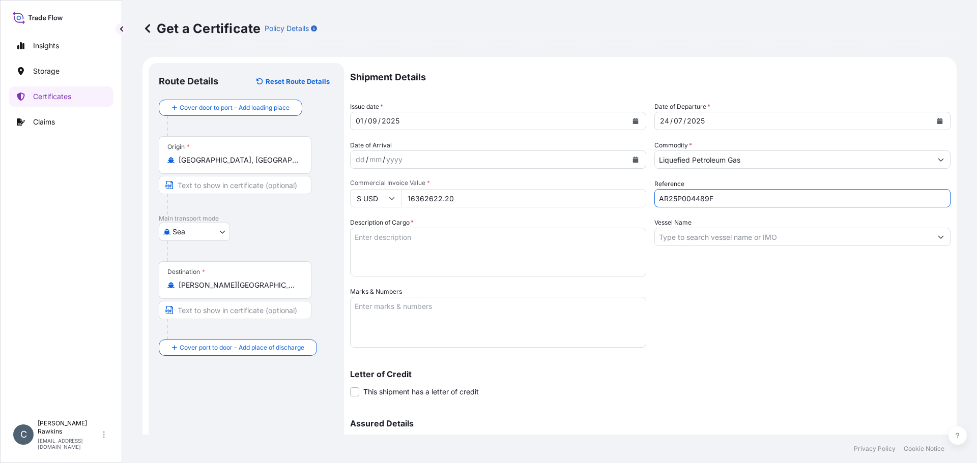
click at [485, 229] on textarea "Description of Cargo *" at bounding box center [498, 252] width 296 height 49
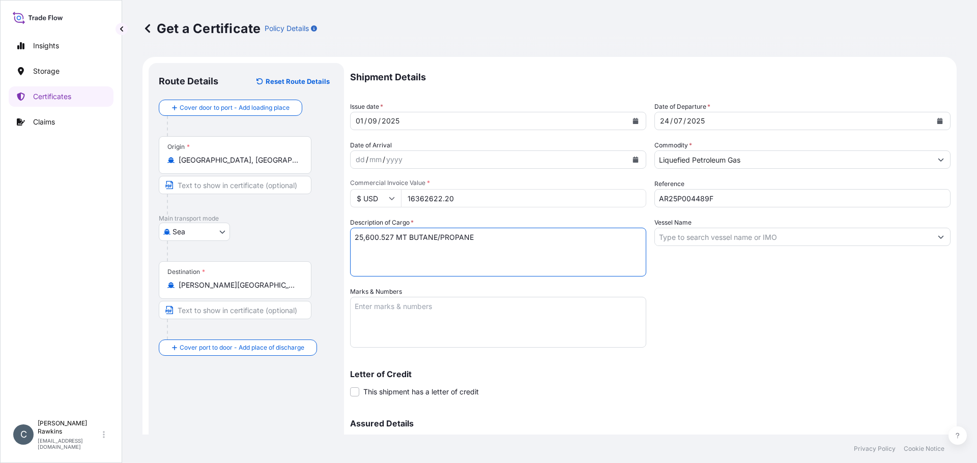
type textarea "25,600.527 MT BUTANE/PROPANE"
click at [696, 234] on input "Vessel Name" at bounding box center [793, 237] width 277 height 18
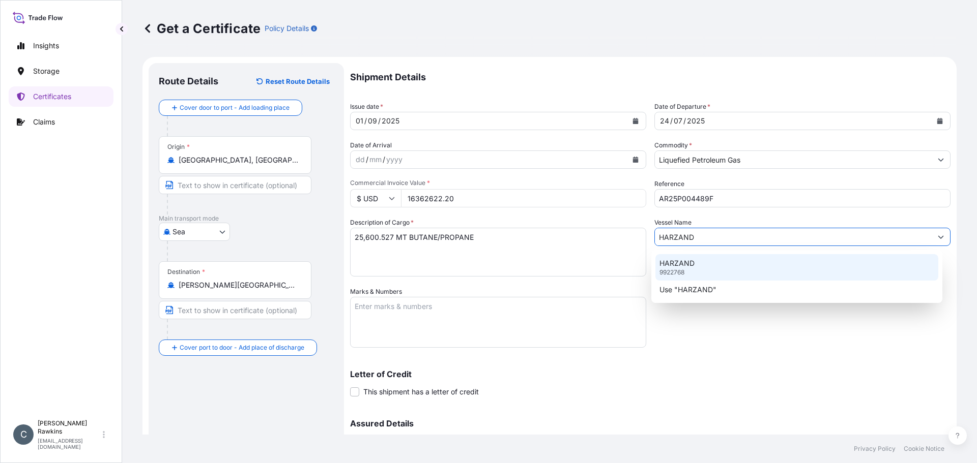
click at [676, 270] on p "9922768" at bounding box center [671, 273] width 25 height 8
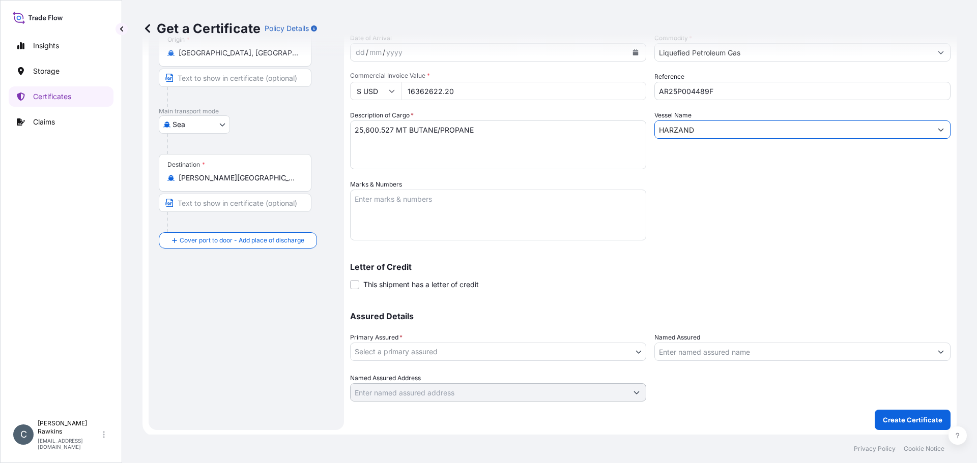
scroll to position [109, 0]
type input "HARZAND"
click at [446, 344] on body "0 options available. 1 option available. 2 options available. Insights Storage …" at bounding box center [488, 231] width 977 height 463
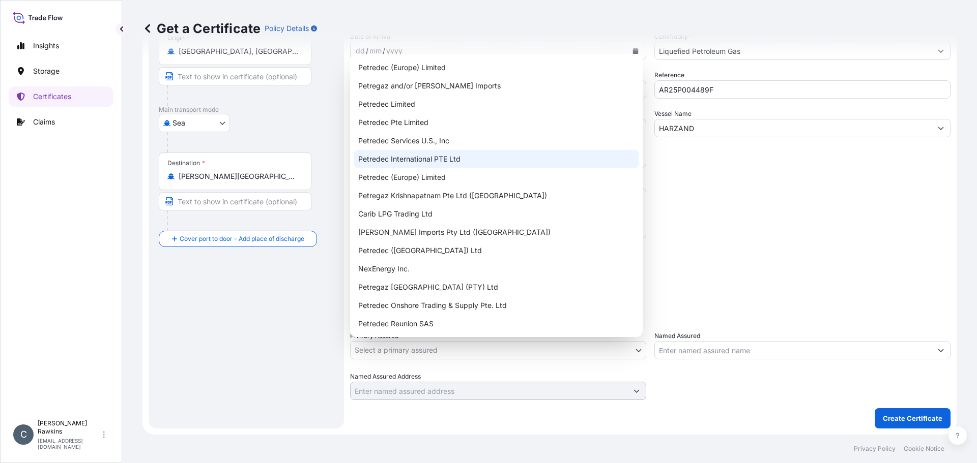
click at [418, 161] on div "Petredec International PTE Ltd" at bounding box center [496, 159] width 284 height 18
select select "31842"
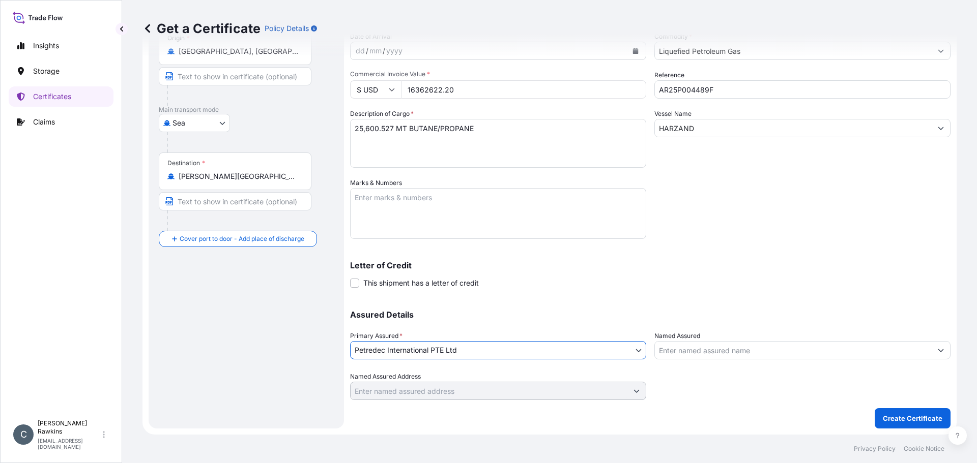
click at [688, 351] on input "Named Assured" at bounding box center [793, 350] width 277 height 18
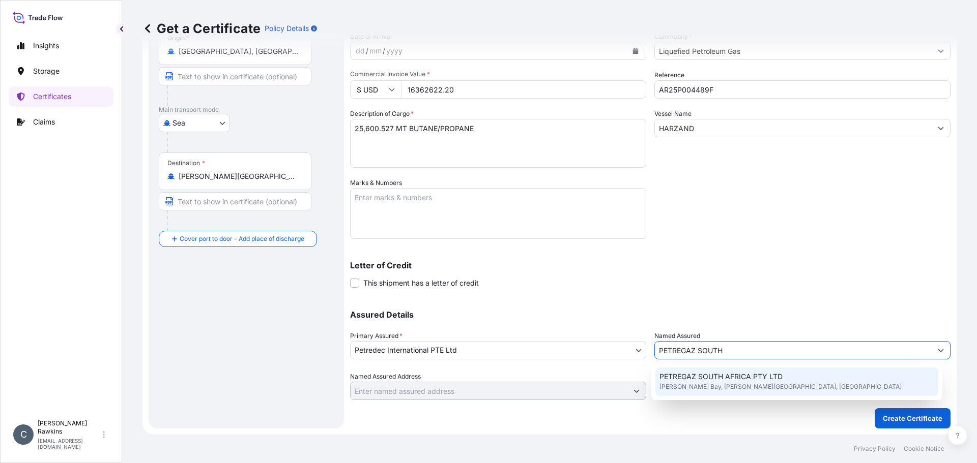
click at [704, 378] on span "PETREGAZ SOUTH AFRICA PTY LTD" at bounding box center [720, 377] width 123 height 10
type input "PETREGAZ SOUTH AFRICA PTY LTD"
type input "Richards Bay, South Africa"
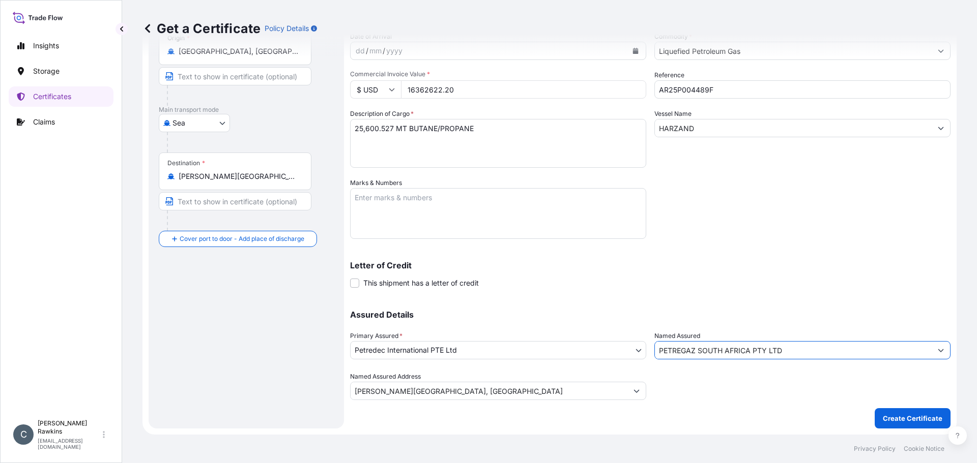
type input "PETREGAZ SOUTH AFRICA PTY LTD"
click at [892, 427] on button "Create Certificate" at bounding box center [912, 418] width 76 height 20
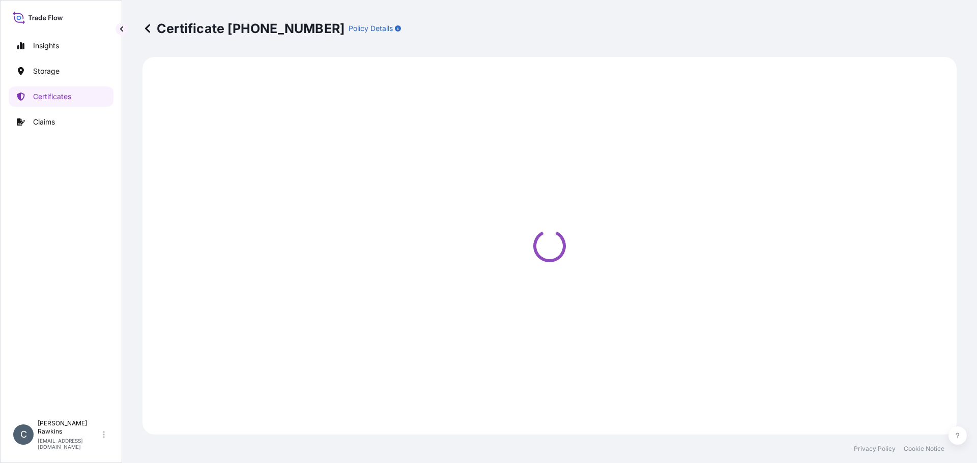
select select "Sea"
select select "31842"
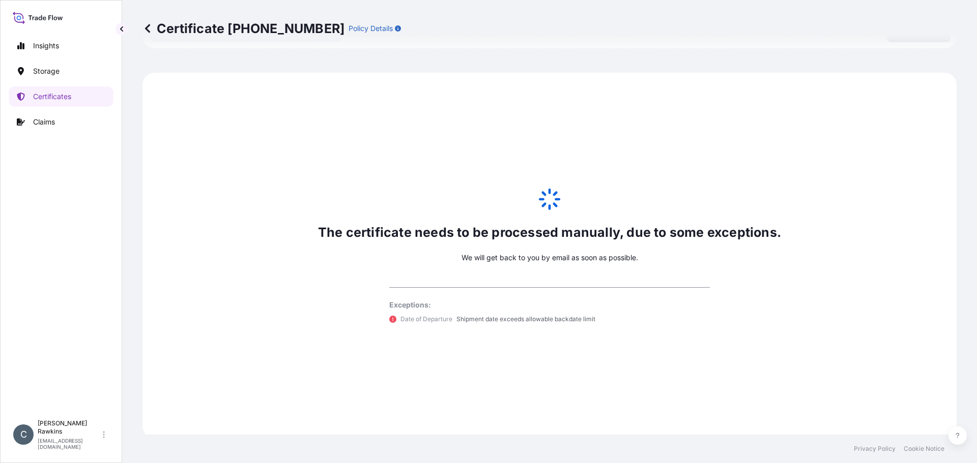
scroll to position [499, 0]
